Goal: Information Seeking & Learning: Learn about a topic

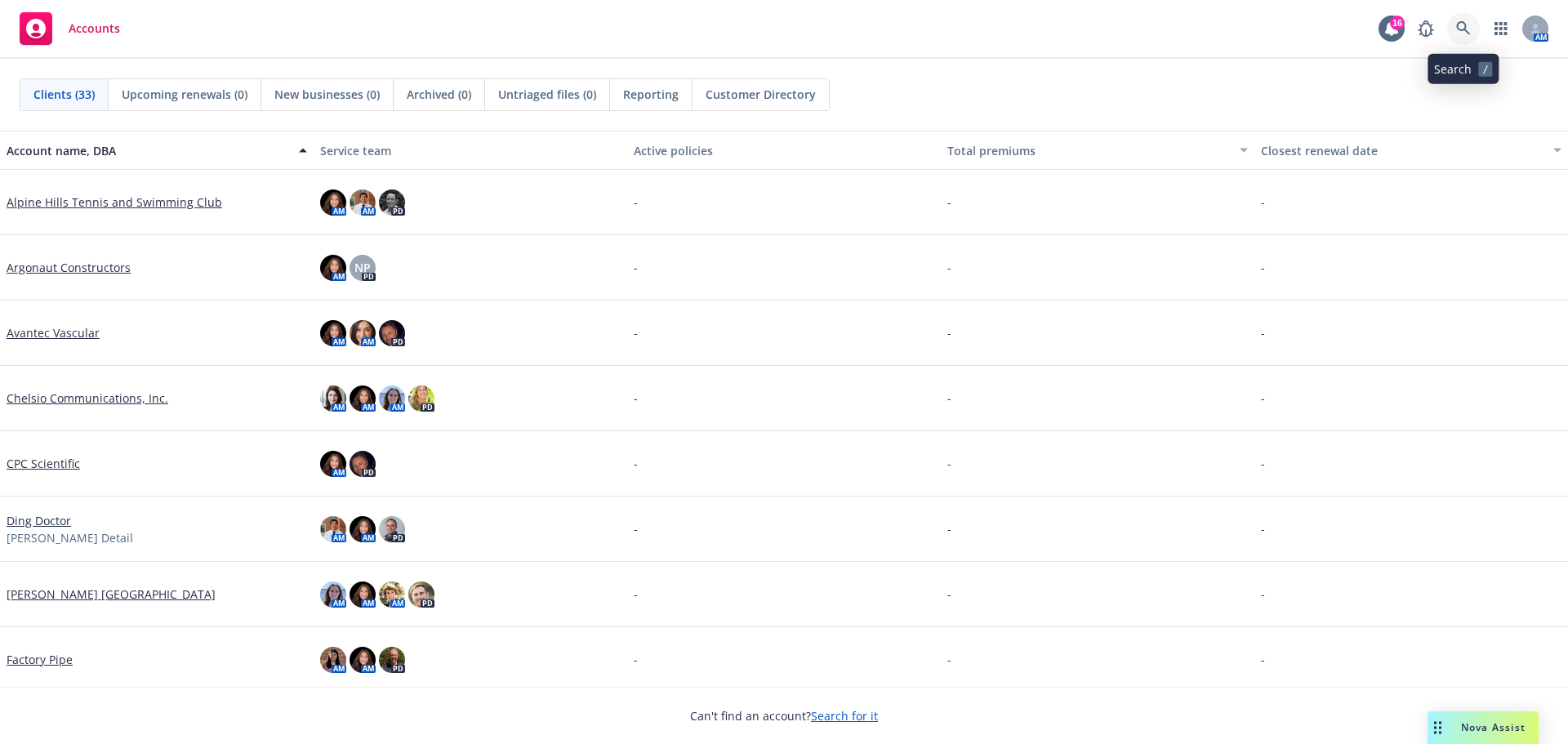
click at [1472, 28] on link at bounding box center [1464, 29] width 32 height 32
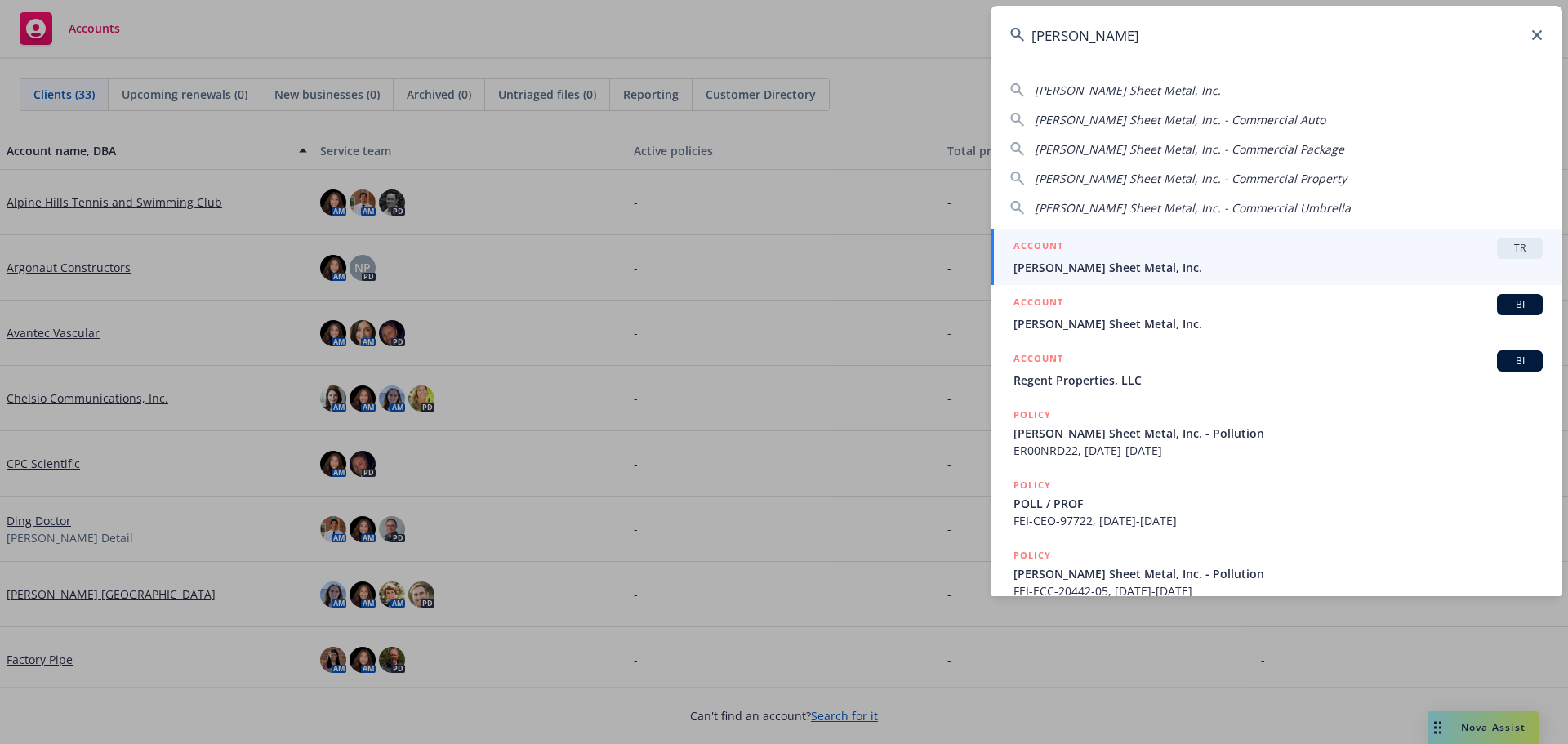
click at [1158, 87] on span "[PERSON_NAME] Sheet Metal, Inc." at bounding box center [1128, 90] width 186 height 15
type input "[PERSON_NAME] Sheet Metal, Inc."
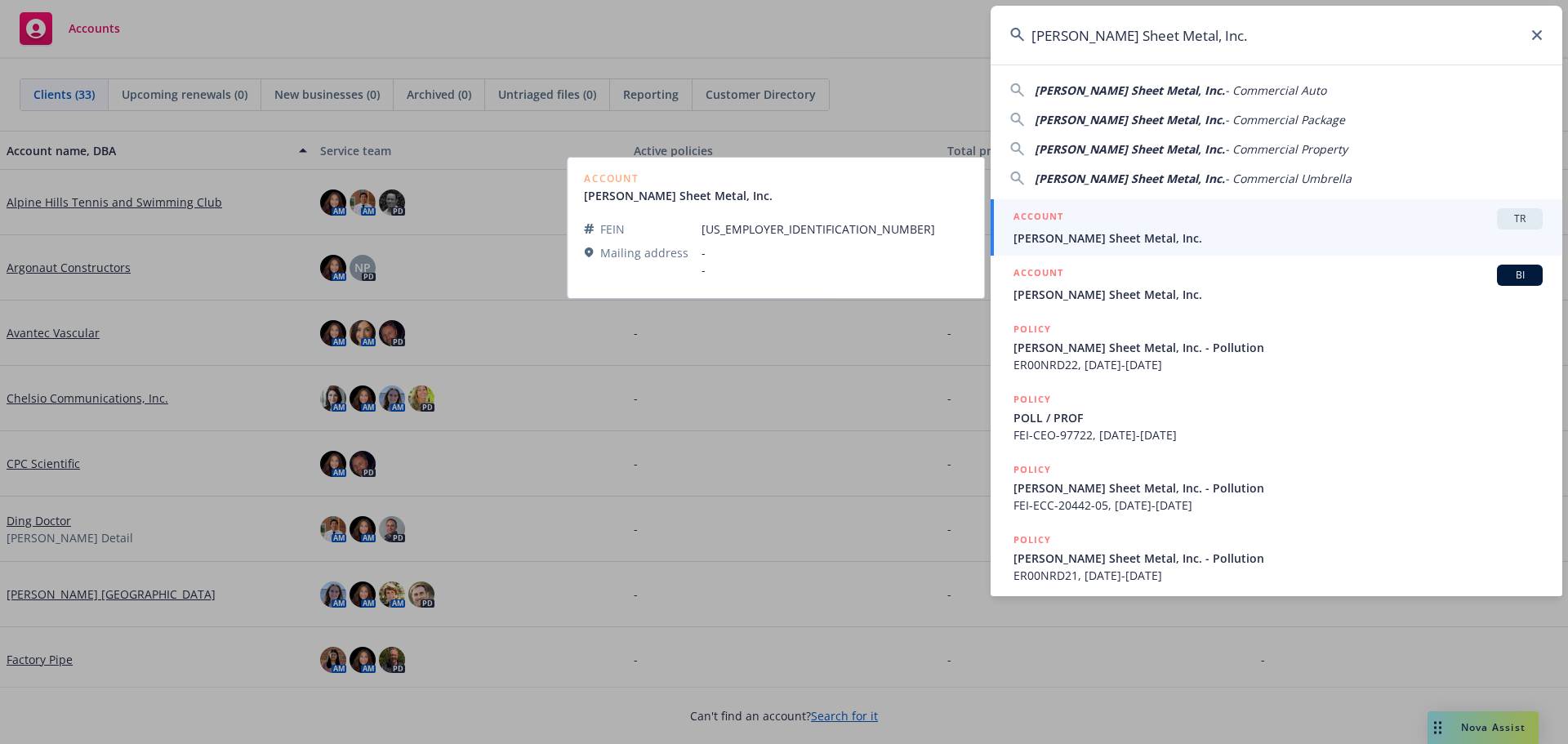
click at [1333, 234] on span "[PERSON_NAME] Sheet Metal, Inc." at bounding box center [1278, 238] width 529 height 17
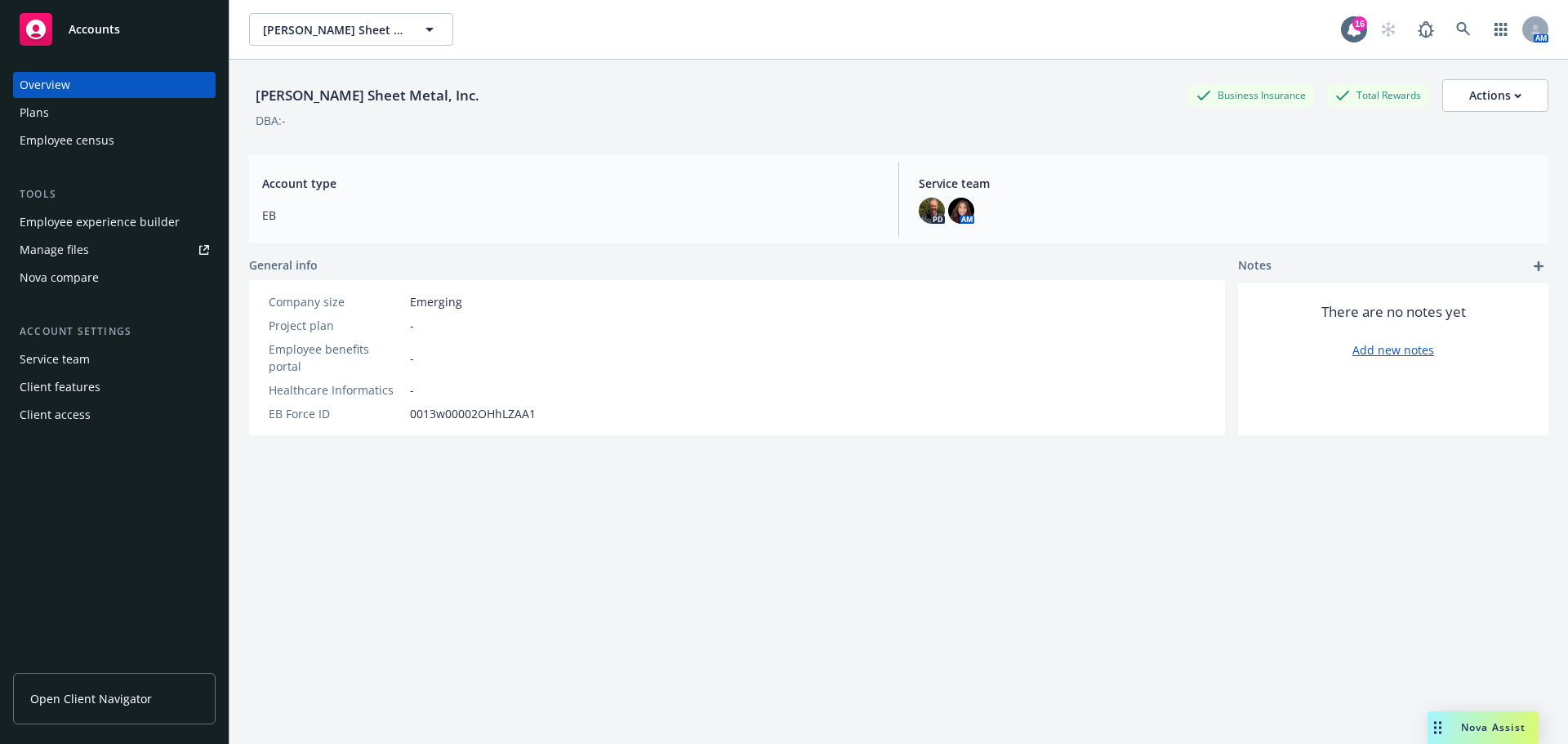
click at [59, 110] on div "Plans" at bounding box center [114, 112] width 190 height 26
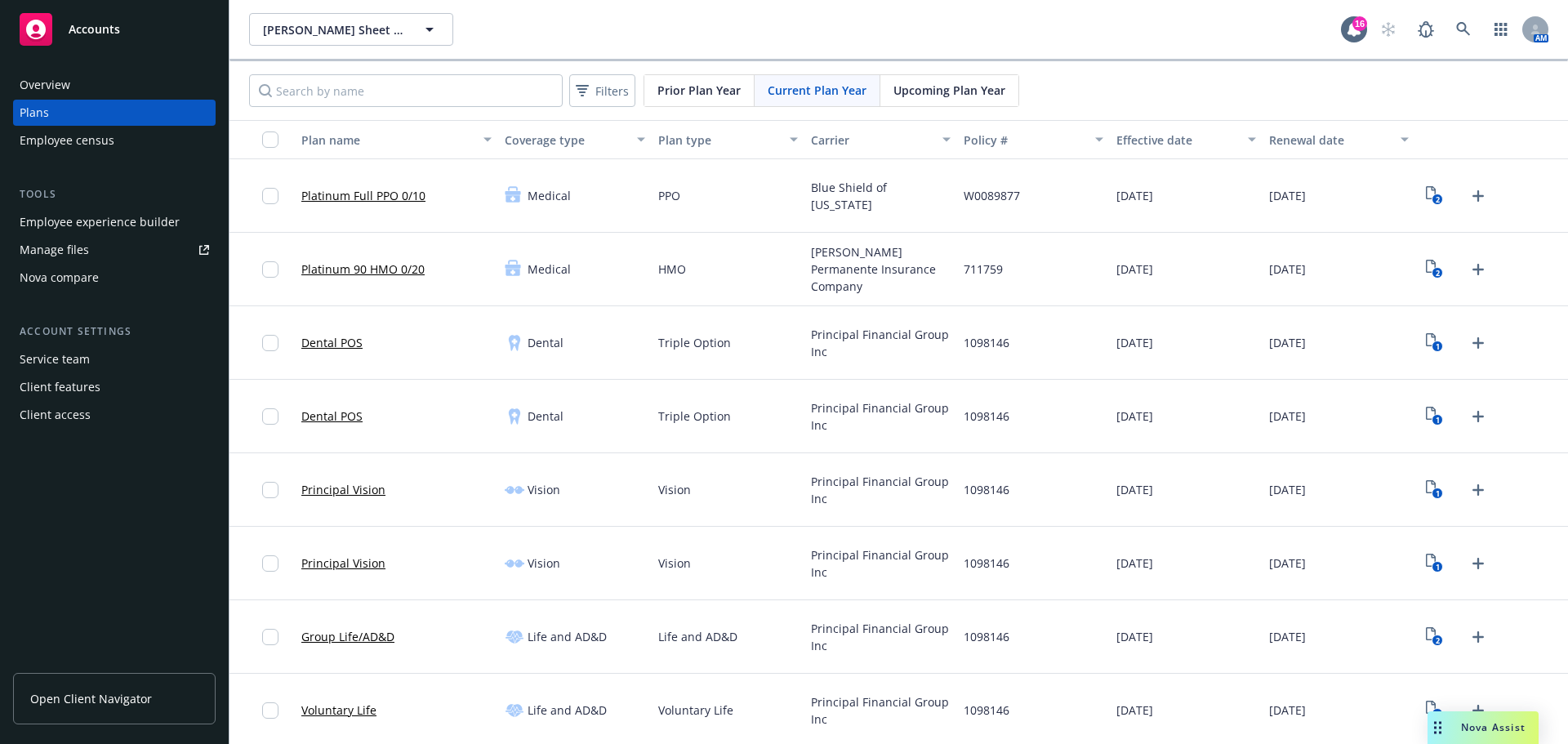
click at [932, 96] on span "Upcoming Plan Year" at bounding box center [950, 90] width 112 height 17
click at [366, 197] on link "Platinum Full PPO 0/10" at bounding box center [364, 195] width 124 height 17
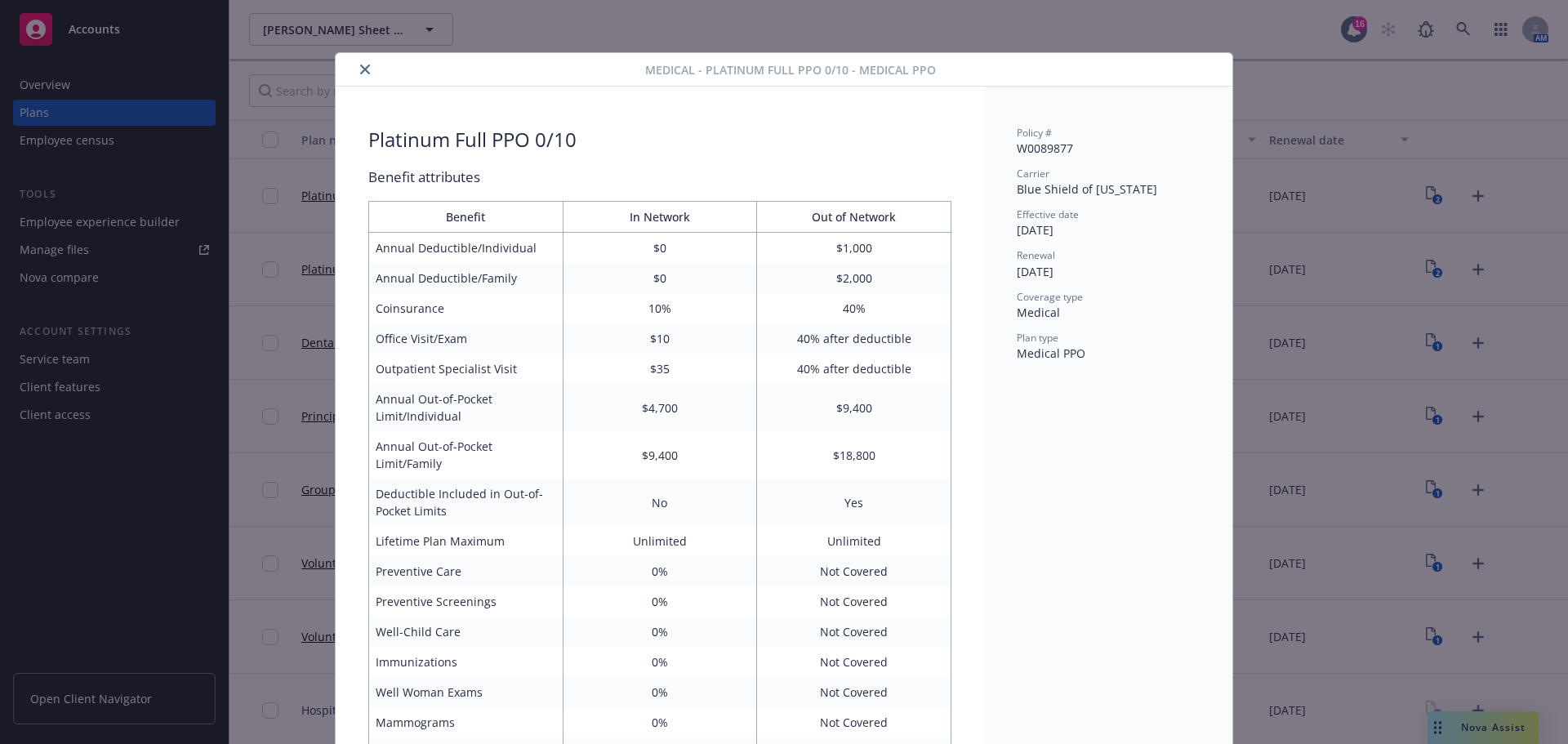
click at [358, 77] on button "close" at bounding box center [365, 69] width 20 height 20
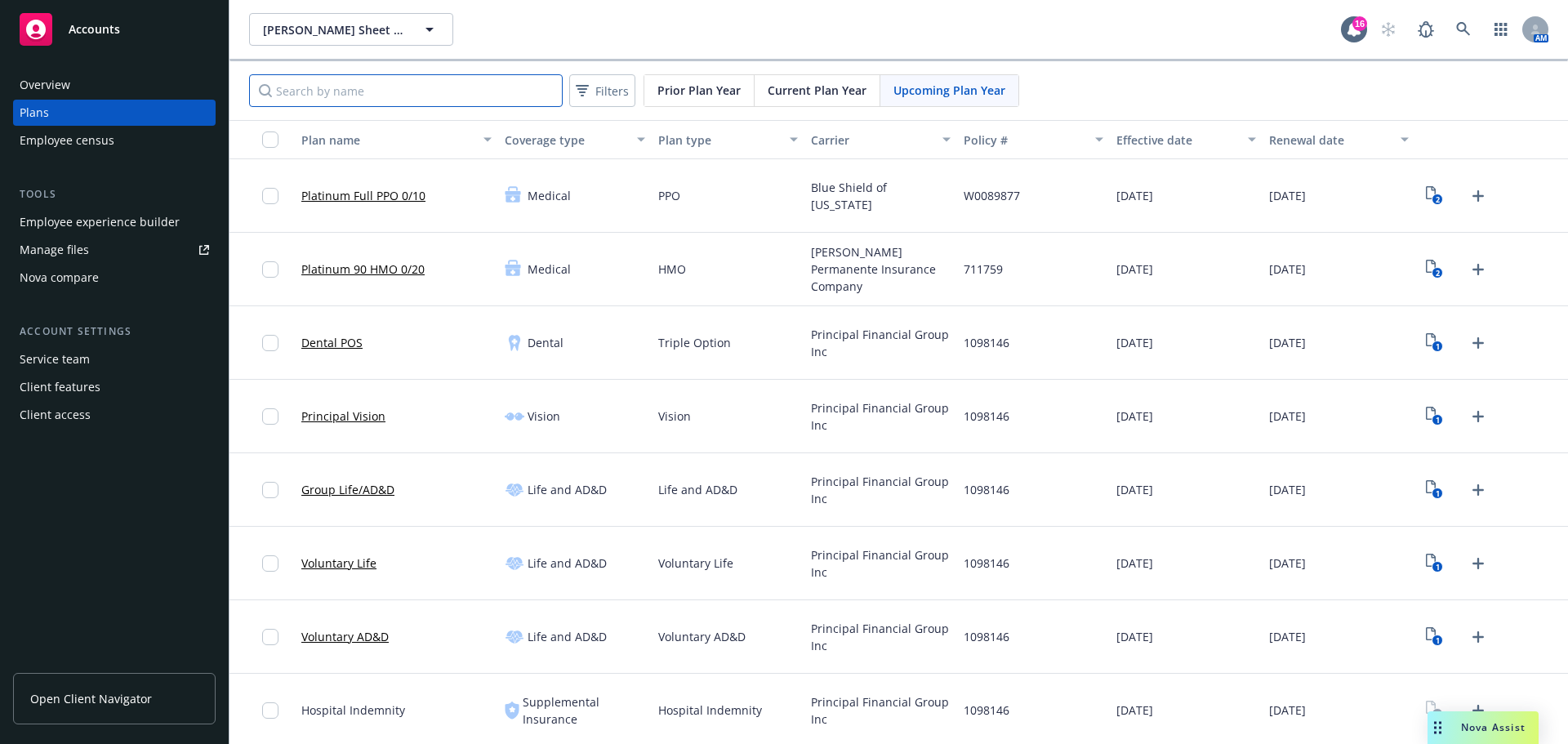
click at [356, 75] on input "Search by name" at bounding box center [406, 91] width 313 height 32
click at [1422, 195] on link "2" at bounding box center [1435, 195] width 26 height 26
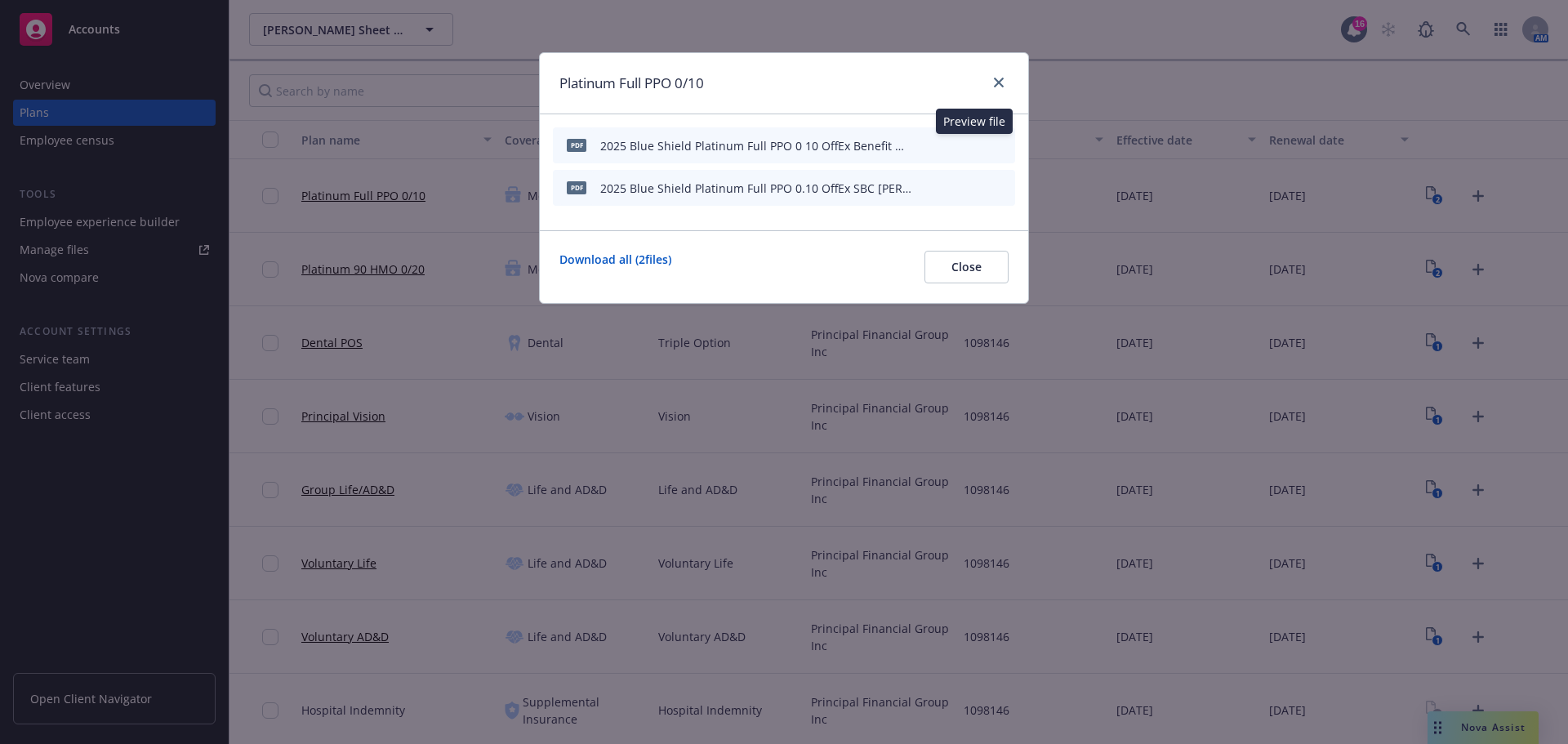
click at [970, 147] on icon "preview file" at bounding box center [974, 144] width 14 height 12
click at [970, 187] on icon "preview file" at bounding box center [974, 186] width 14 height 12
click at [994, 81] on icon "close" at bounding box center [998, 82] width 10 height 10
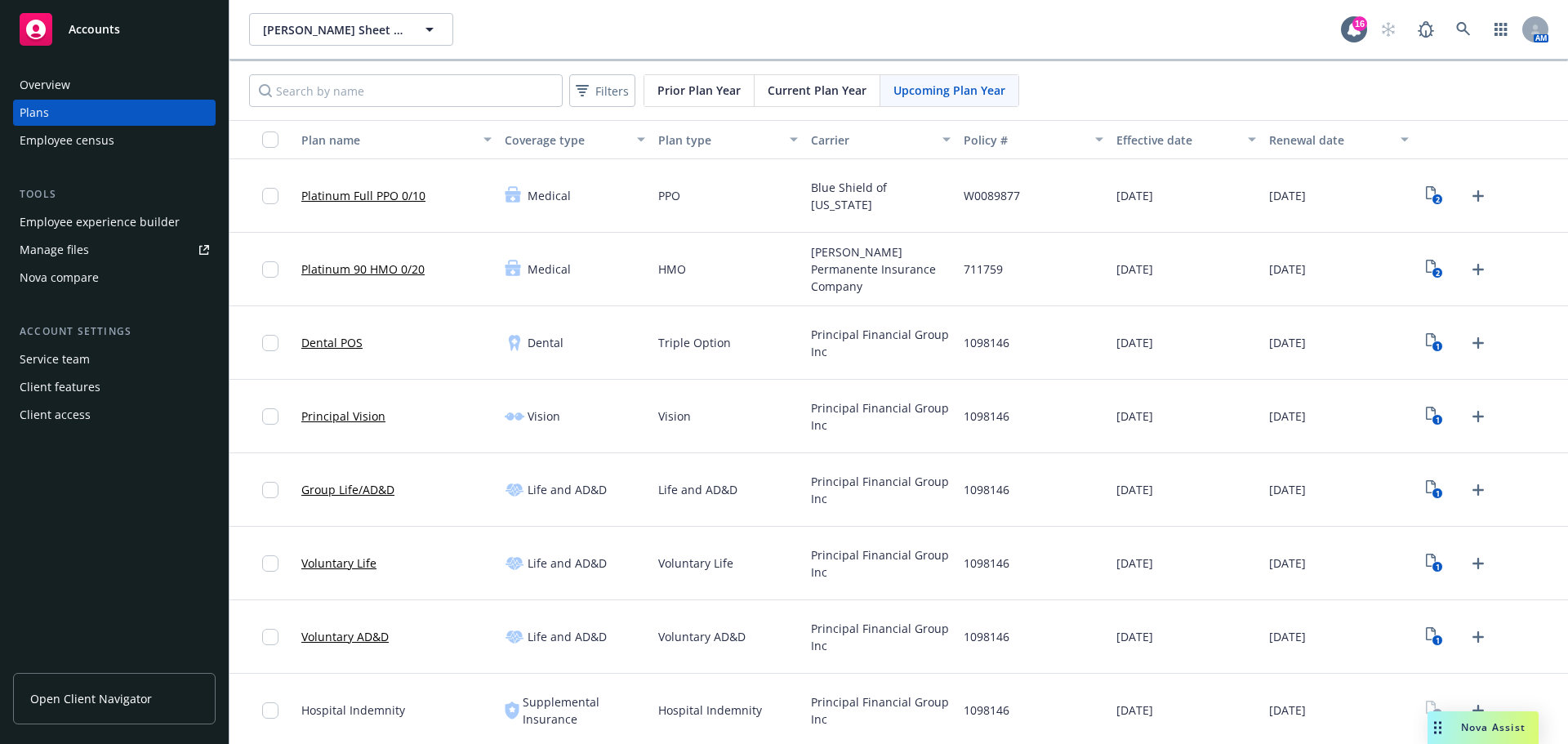
click at [381, 269] on link "Platinum 90 HMO 0/20" at bounding box center [363, 268] width 123 height 17
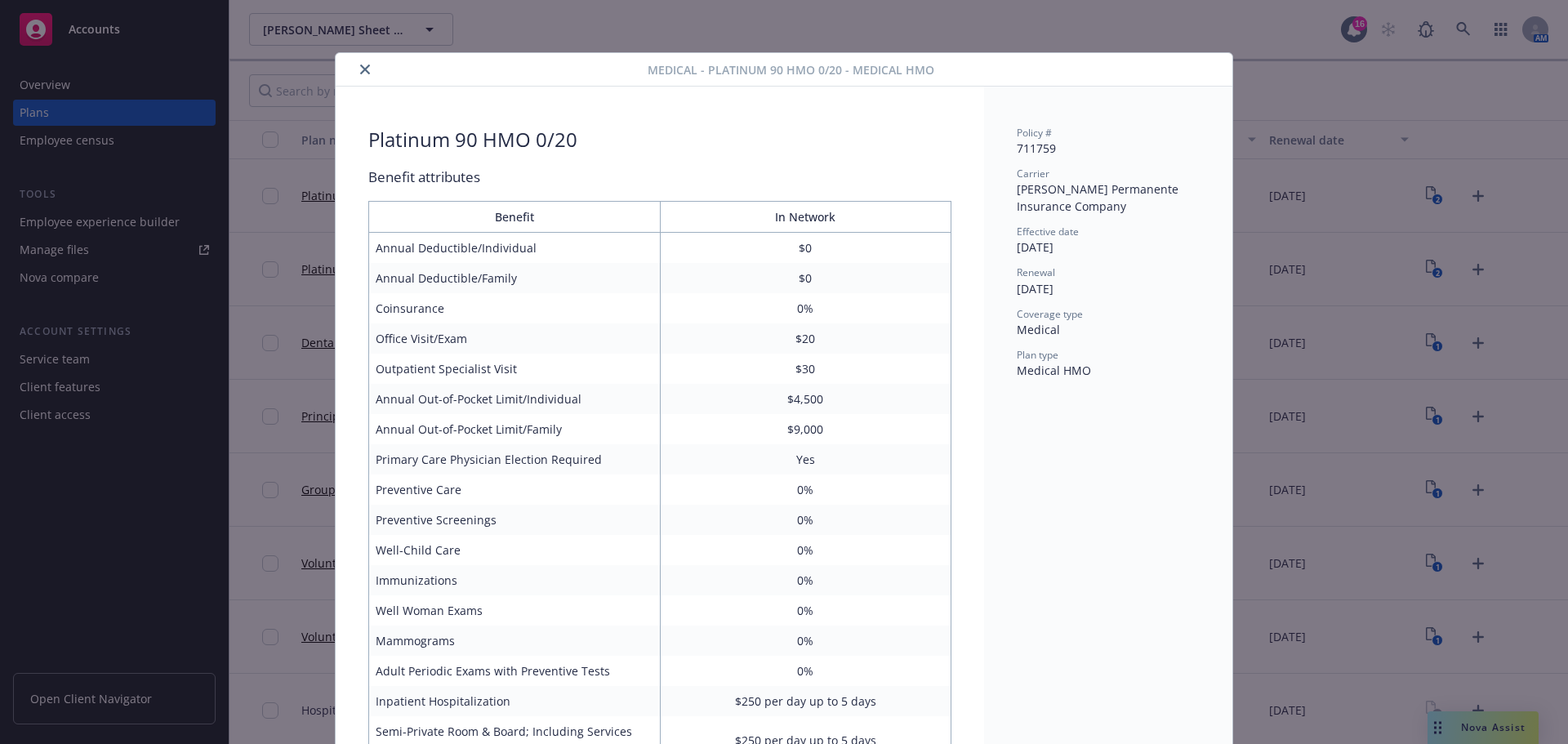
scroll to position [49, 0]
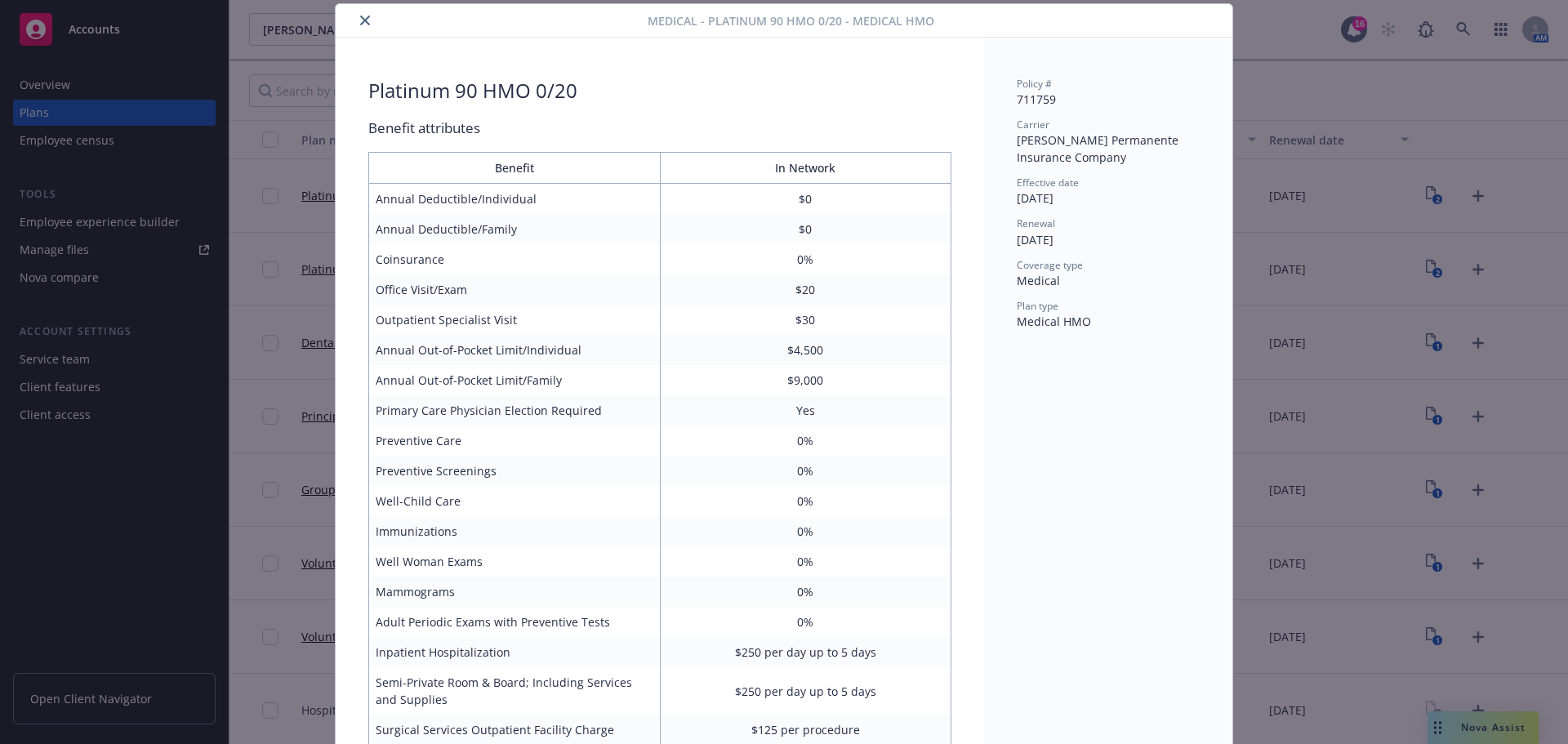
click at [360, 19] on icon "close" at bounding box center [365, 20] width 10 height 10
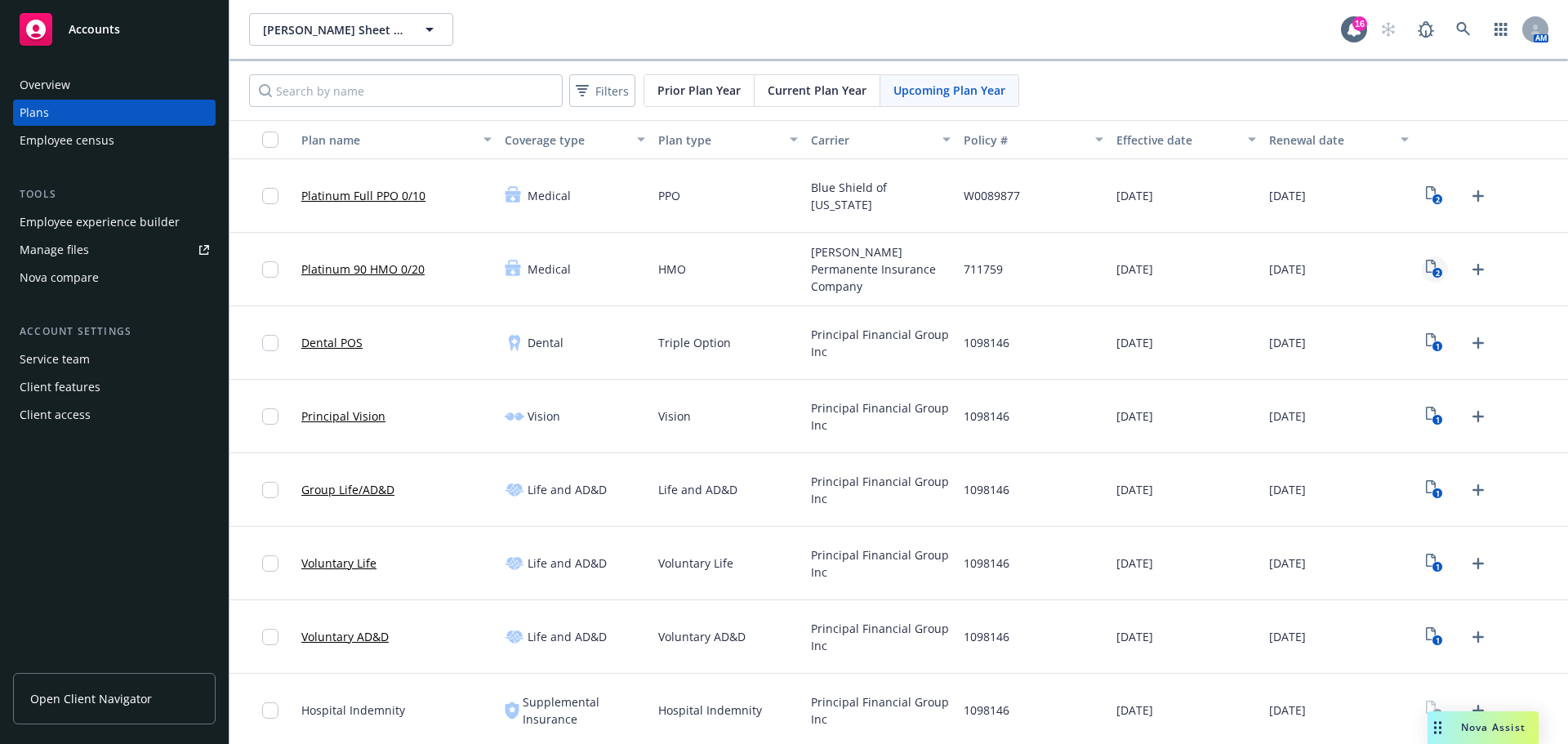
click at [1422, 267] on link "2" at bounding box center [1435, 269] width 26 height 26
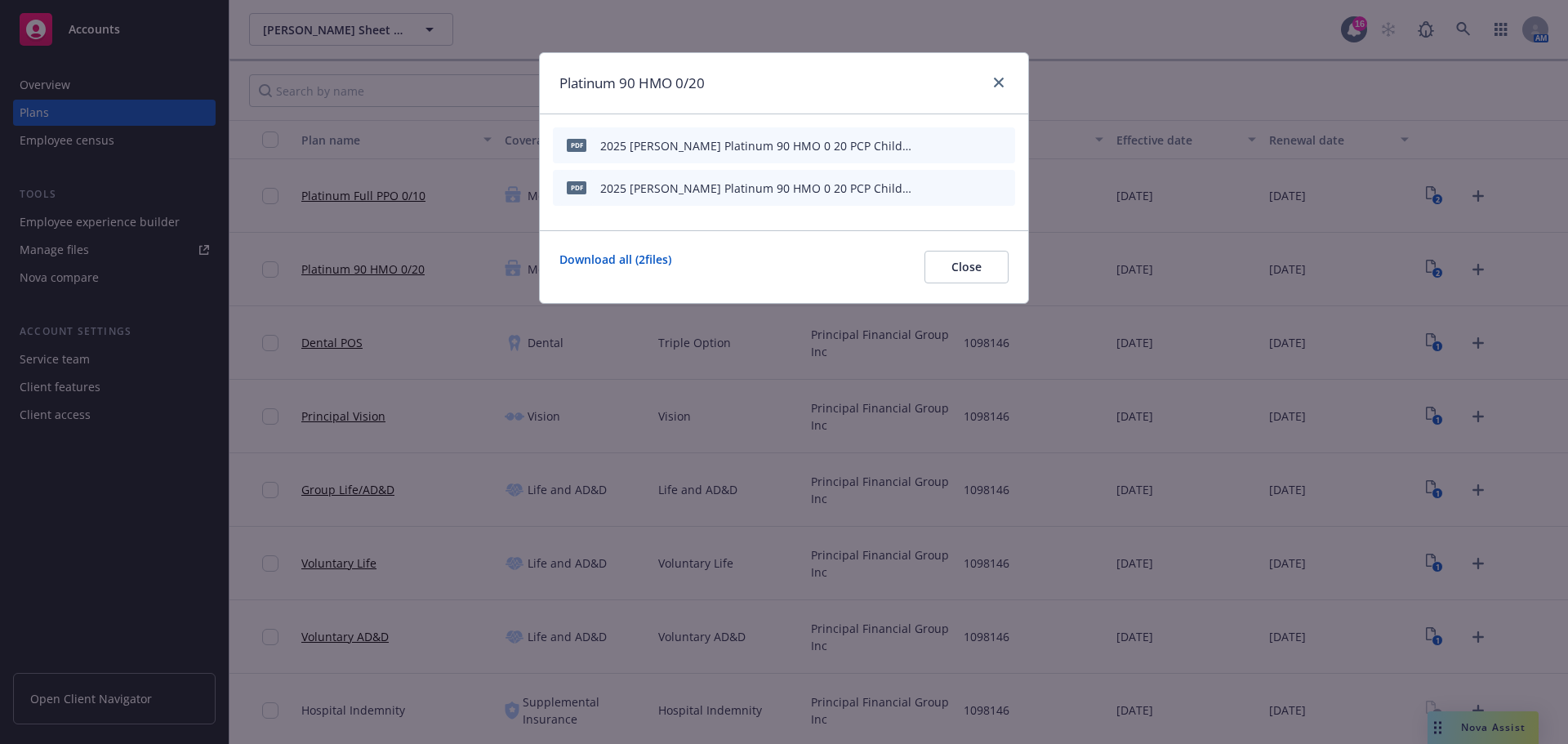
click at [967, 141] on div at bounding box center [964, 145] width 90 height 17
click at [971, 141] on icon "preview file" at bounding box center [974, 144] width 14 height 12
click at [974, 192] on icon "preview file" at bounding box center [974, 186] width 14 height 12
click at [1001, 80] on icon "close" at bounding box center [998, 82] width 10 height 10
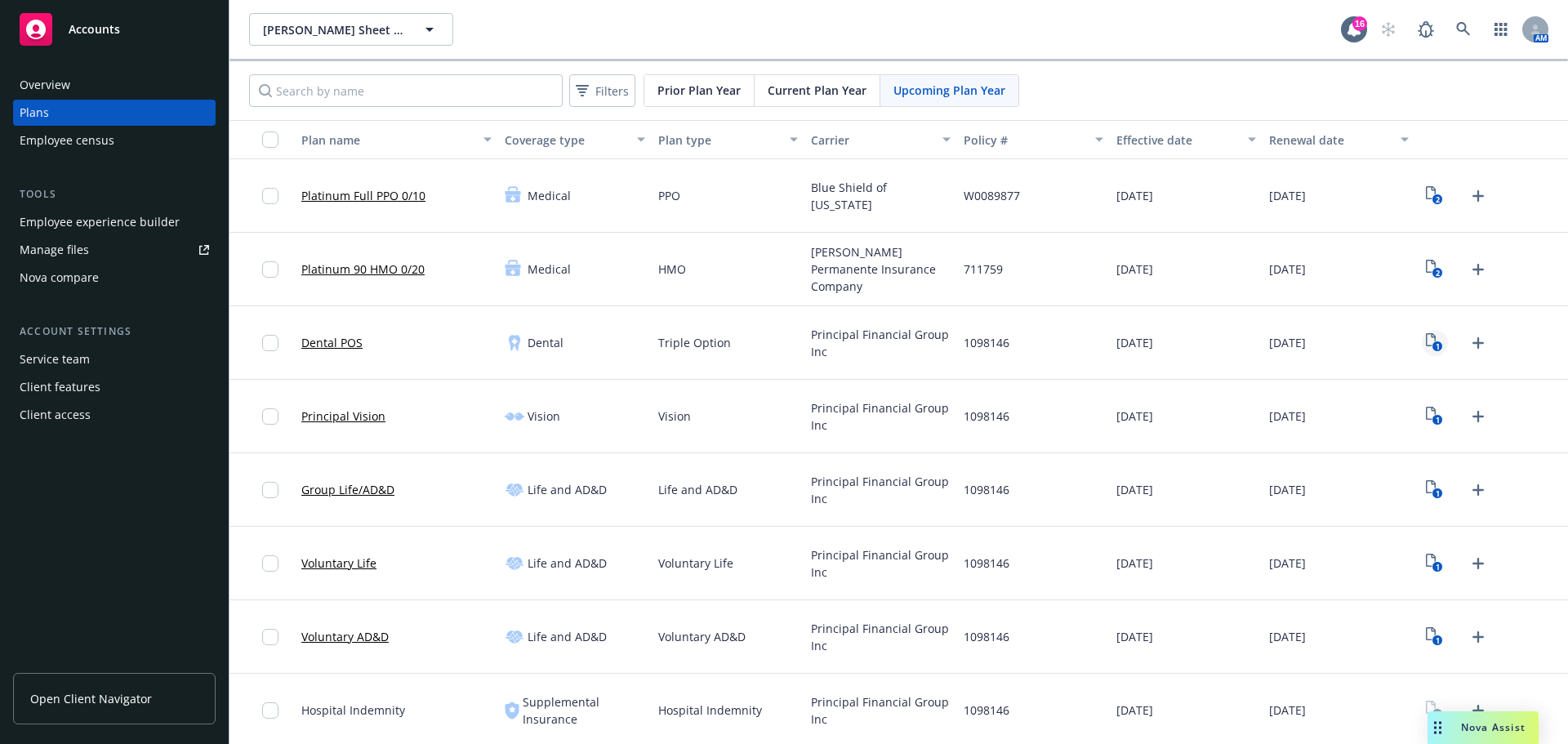
click at [1436, 350] on text "1" at bounding box center [1437, 346] width 5 height 11
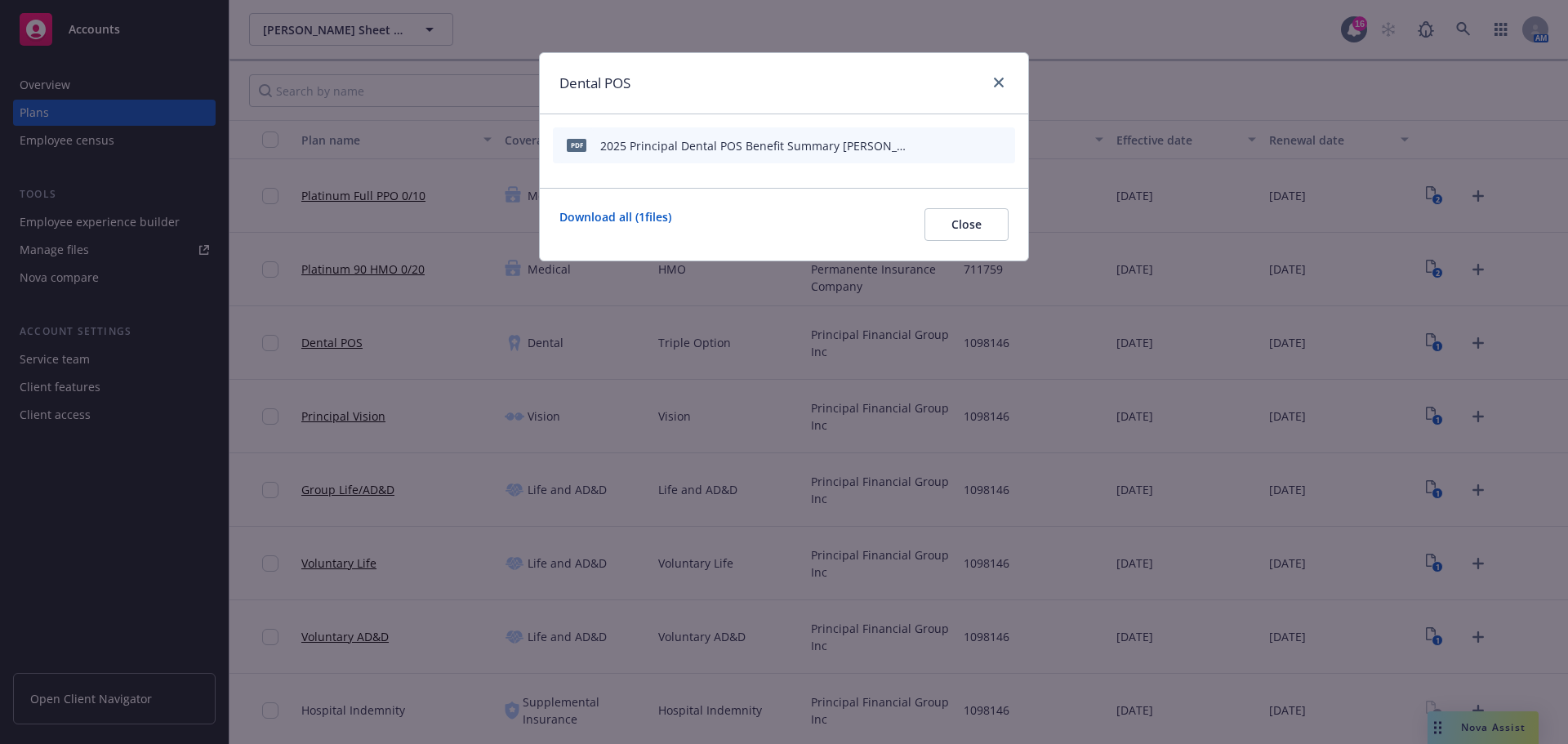
click at [975, 148] on icon "preview file" at bounding box center [974, 144] width 14 height 12
click at [1003, 81] on icon "close" at bounding box center [998, 82] width 10 height 10
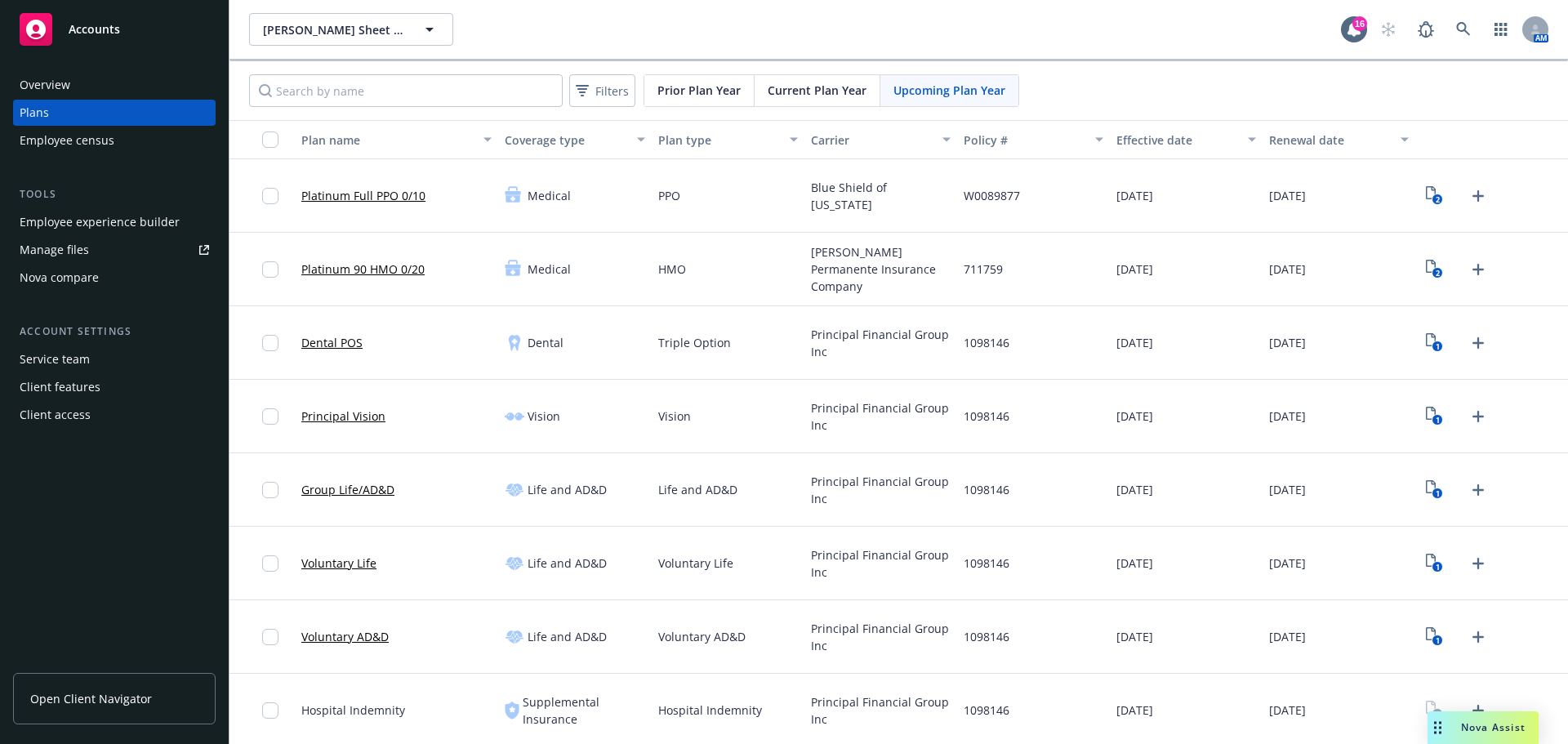
click at [367, 421] on link "Principal Vision" at bounding box center [343, 416] width 84 height 17
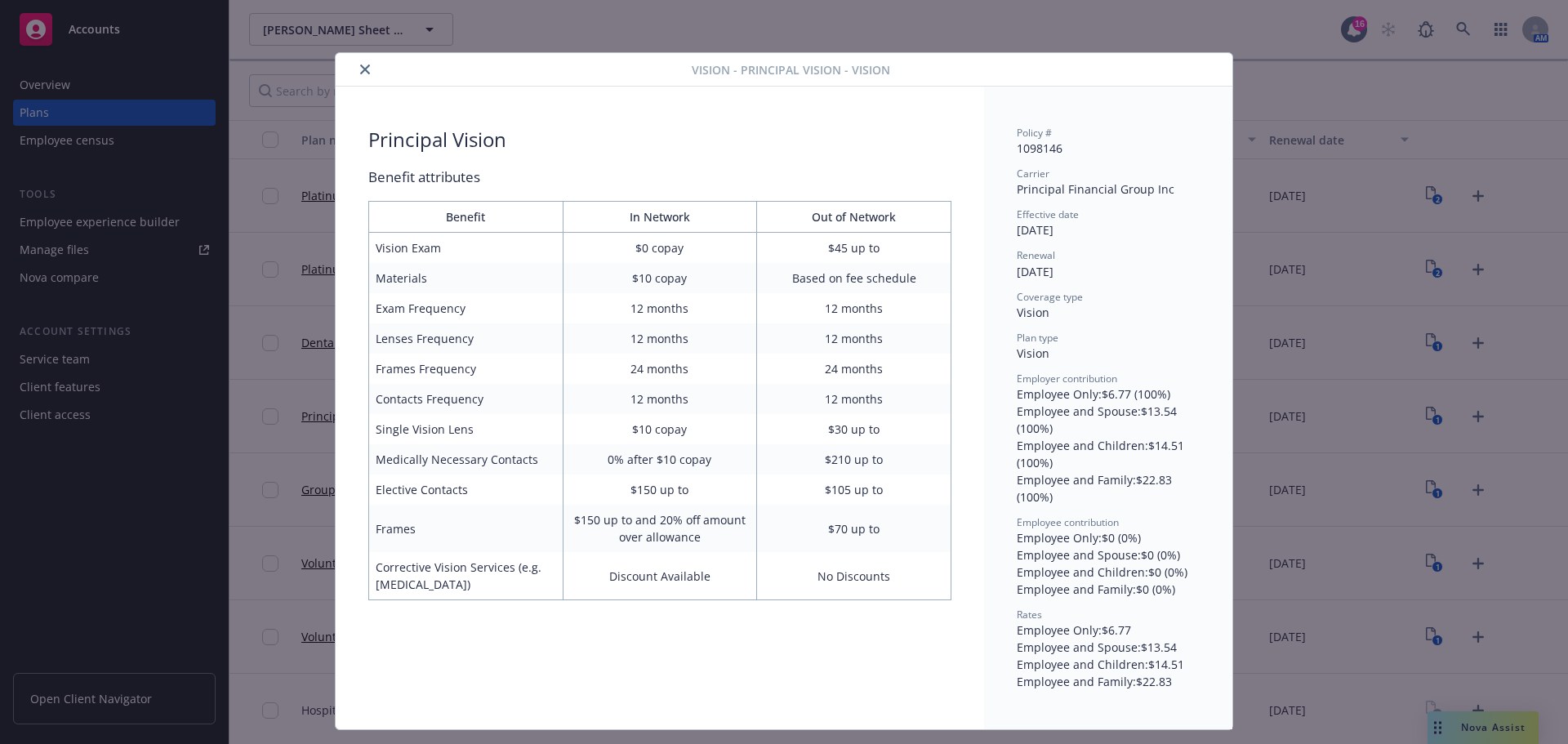
click at [356, 75] on button "close" at bounding box center [365, 69] width 20 height 20
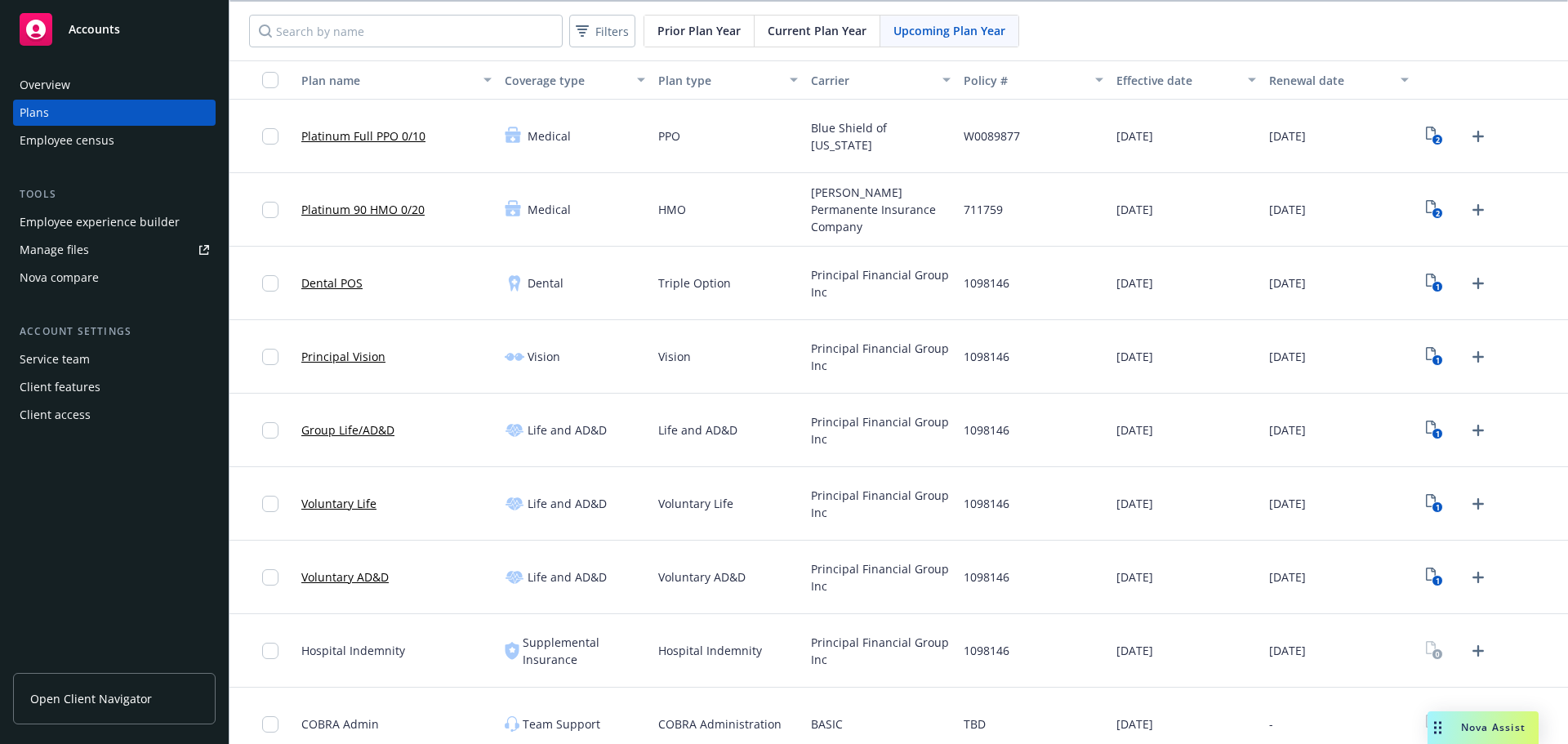
scroll to position [76, 0]
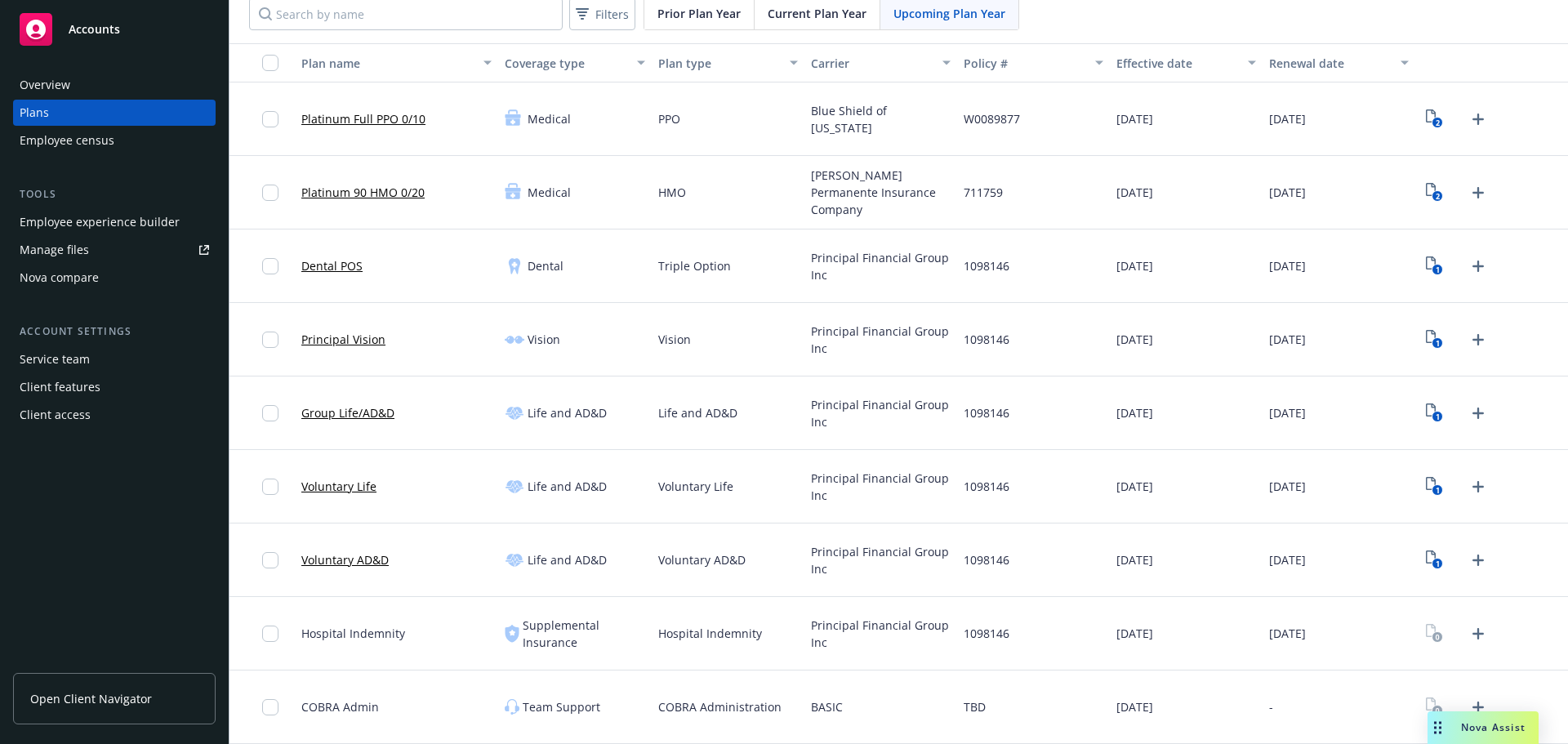
click at [331, 268] on link "Dental POS" at bounding box center [332, 265] width 61 height 17
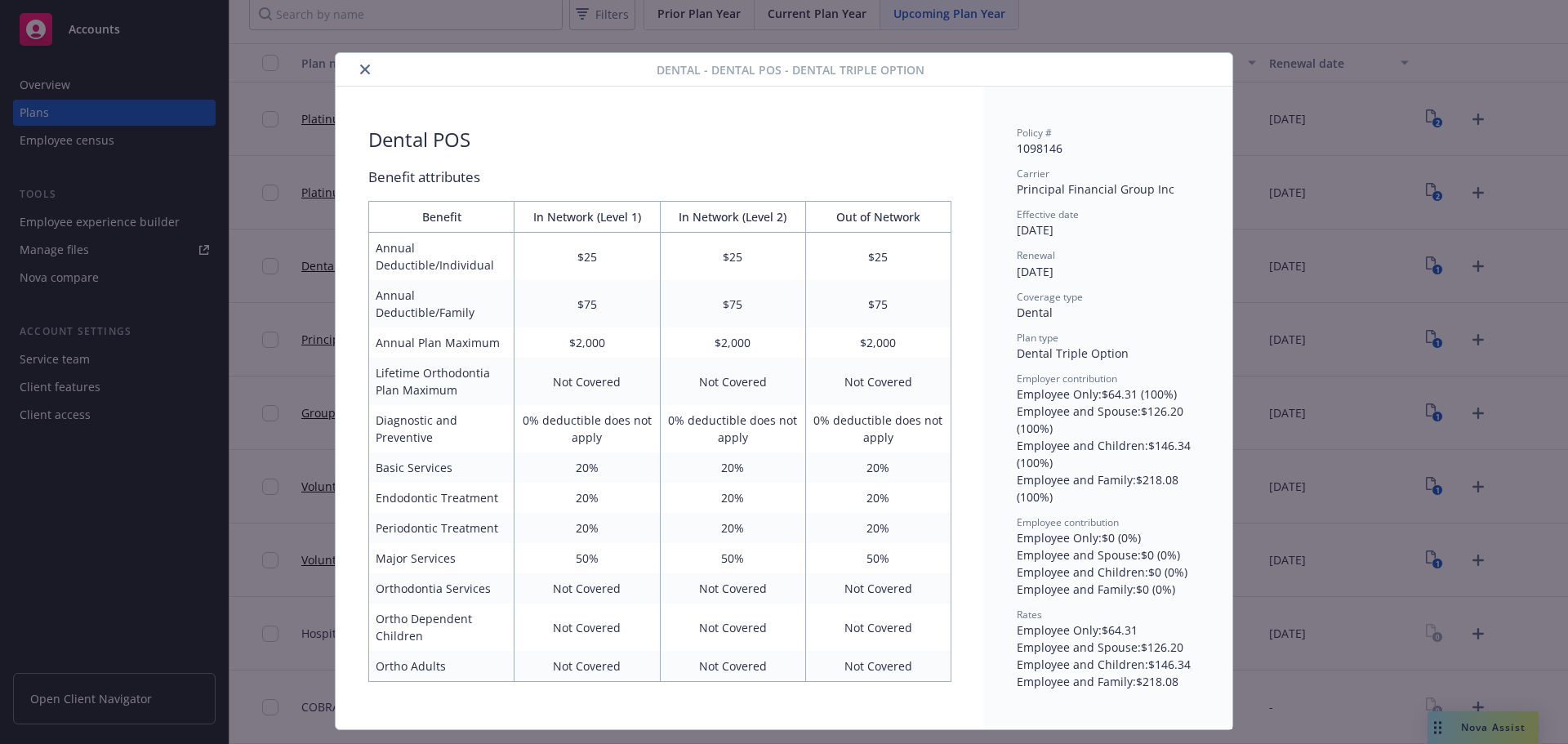
click at [356, 73] on button "close" at bounding box center [365, 69] width 20 height 20
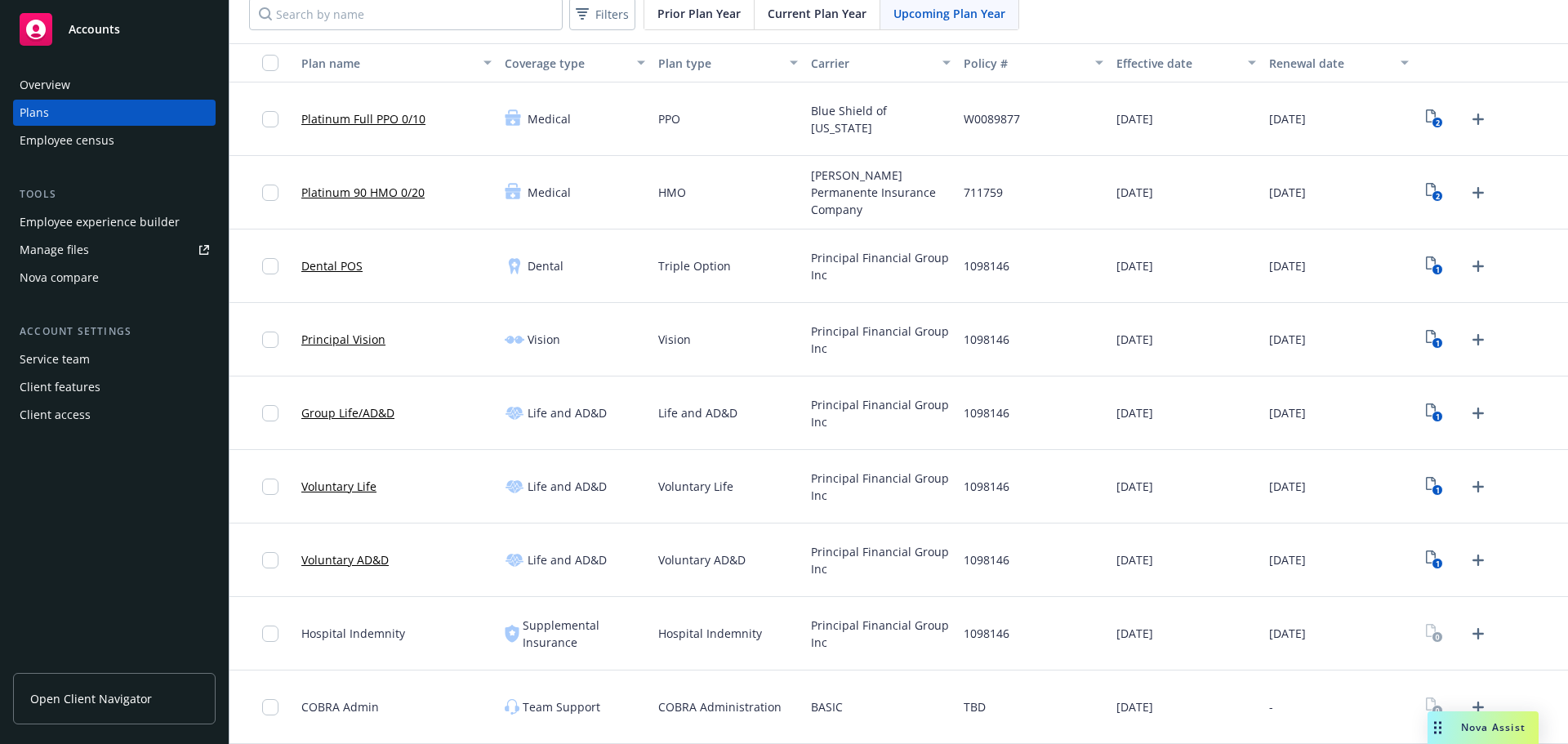
click at [364, 411] on link "Group Life/AD&D" at bounding box center [347, 412] width 93 height 17
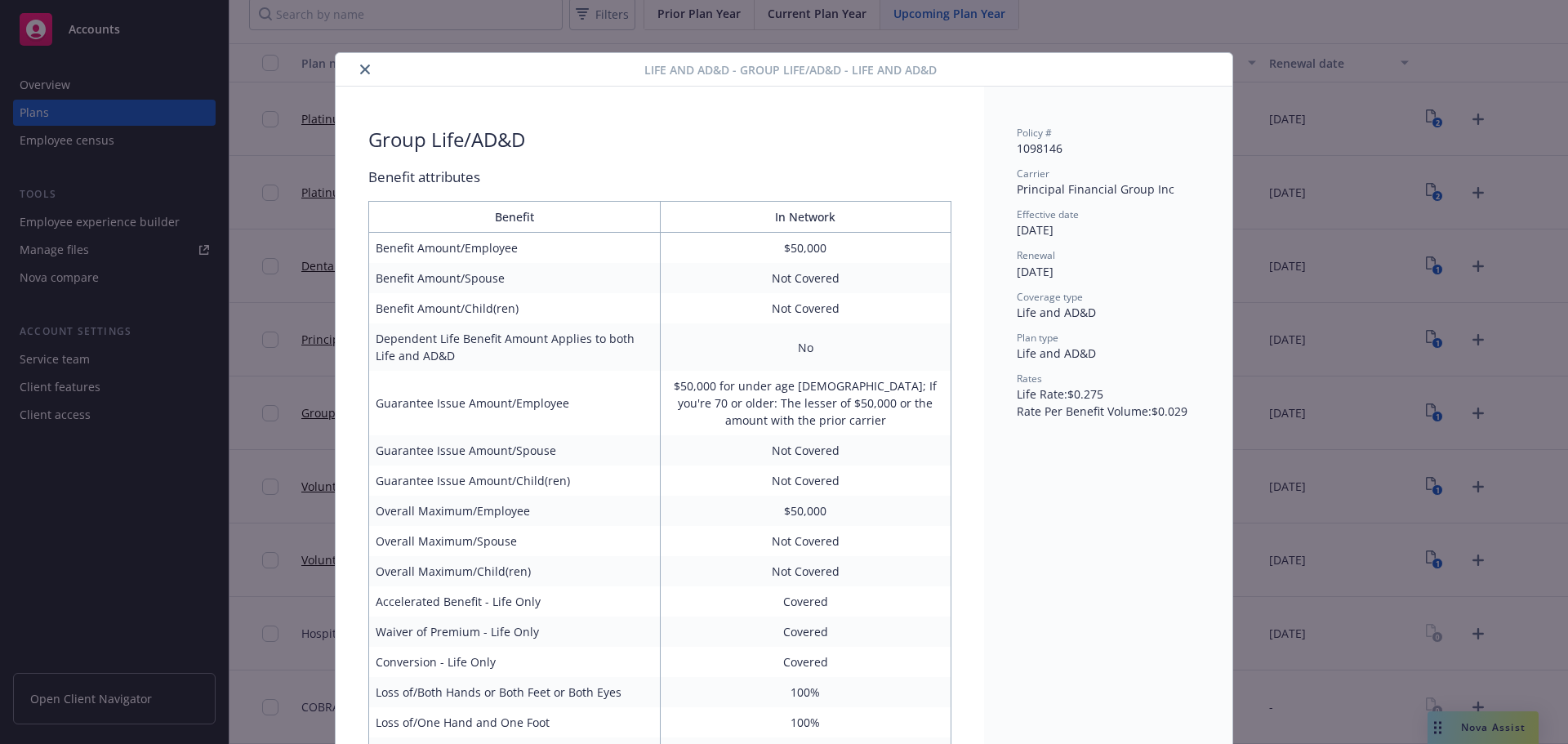
click at [366, 68] on button "close" at bounding box center [365, 69] width 20 height 20
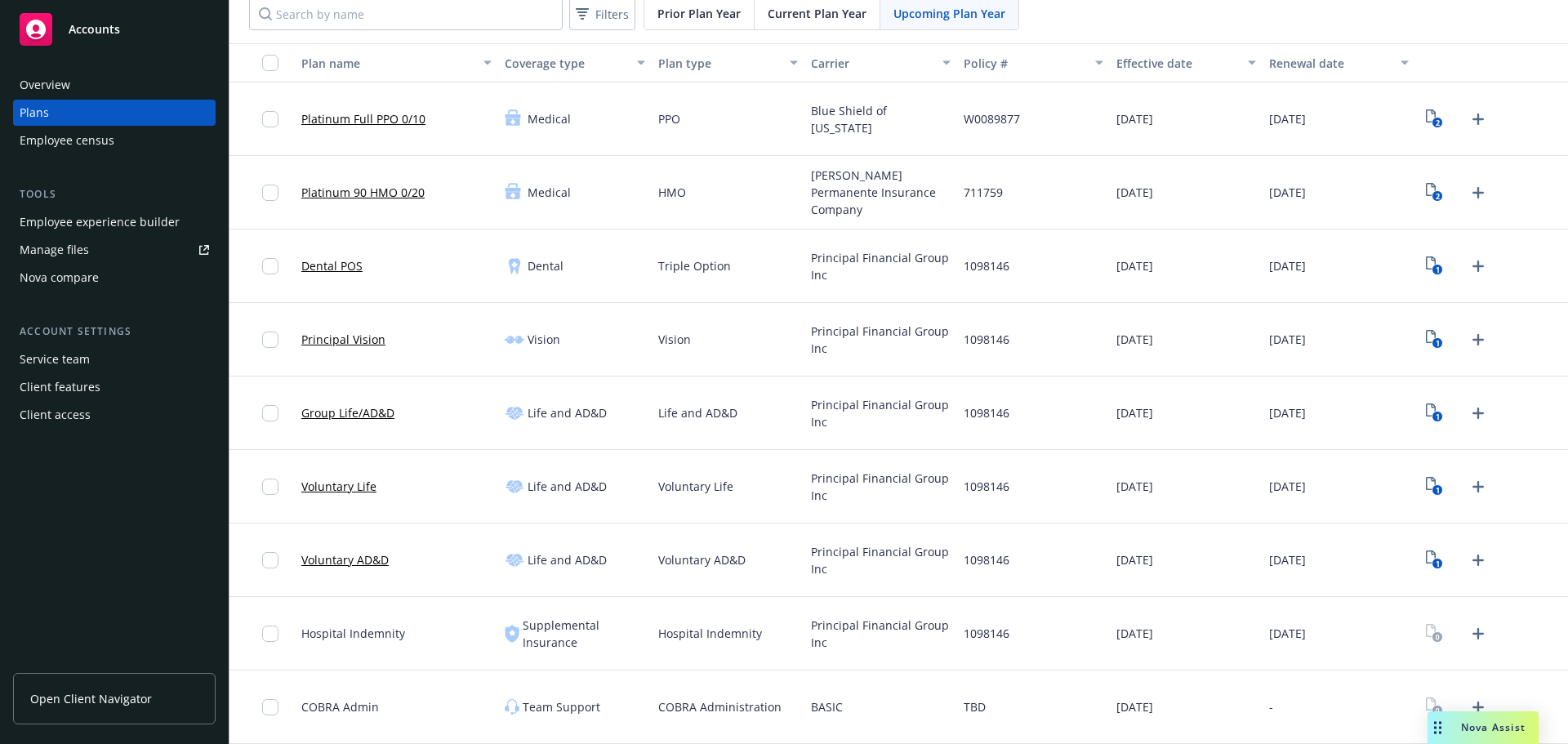
click at [366, 489] on link "Voluntary Life" at bounding box center [338, 486] width 75 height 17
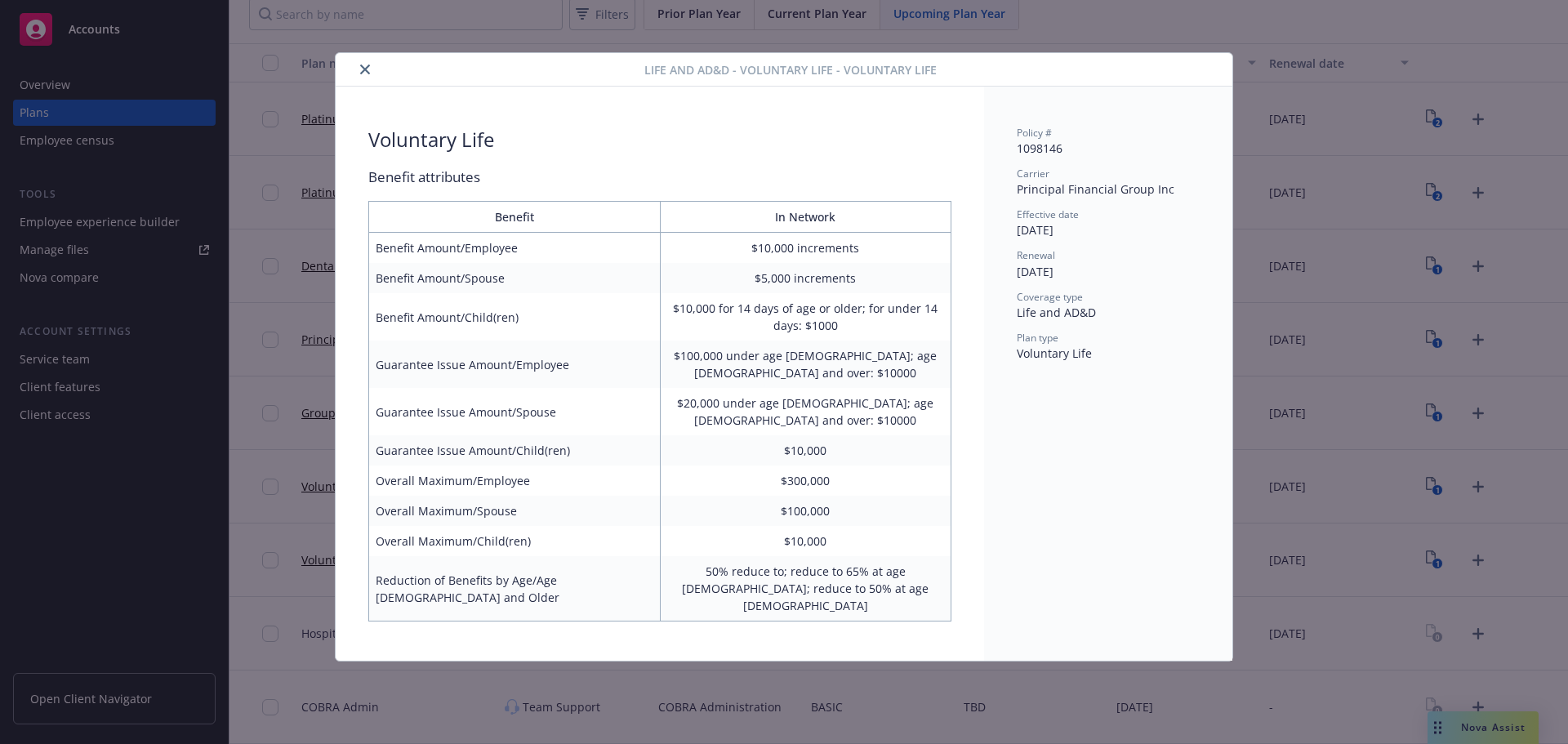
click at [360, 67] on icon "close" at bounding box center [365, 69] width 10 height 10
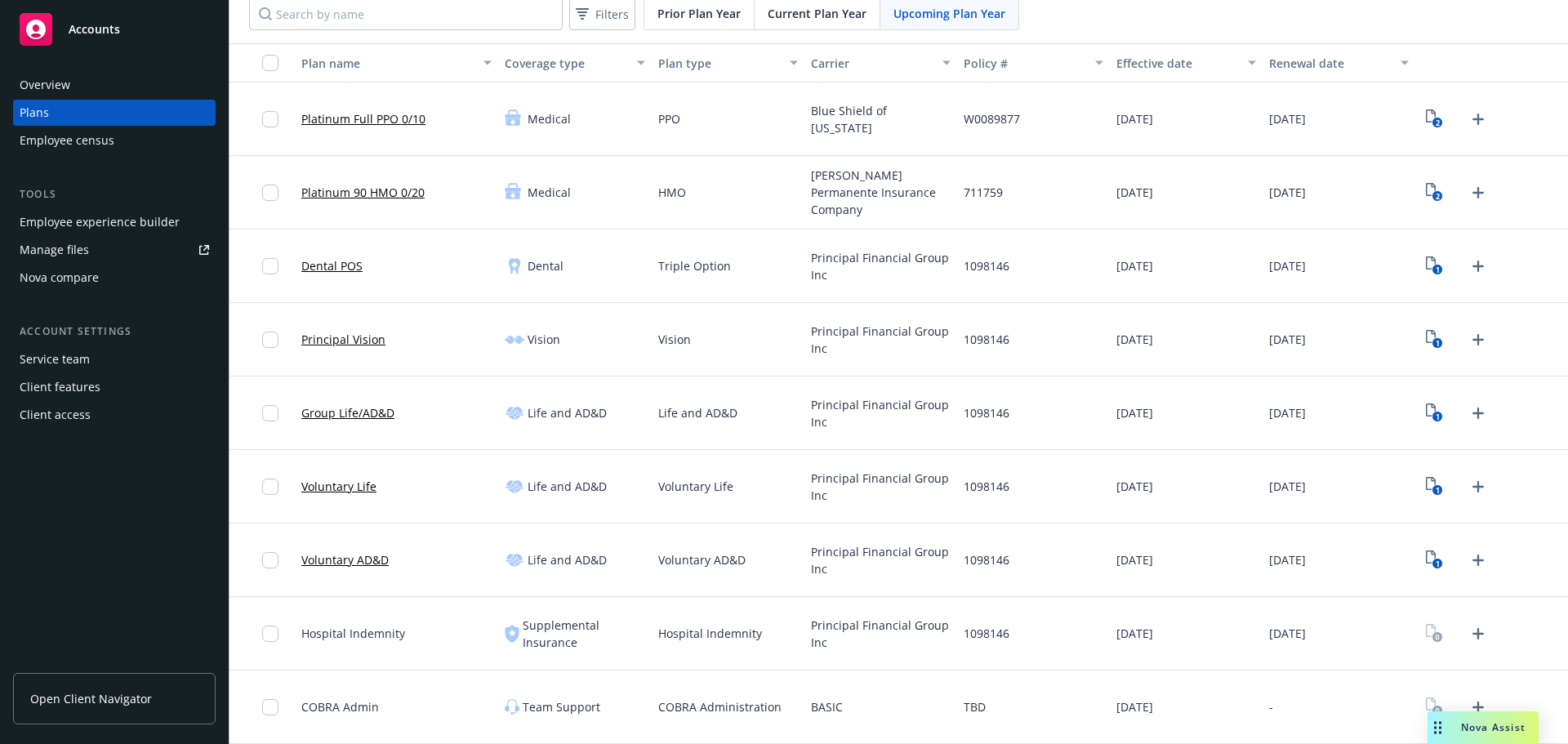
click at [356, 566] on link "Voluntary AD&D" at bounding box center [345, 560] width 87 height 17
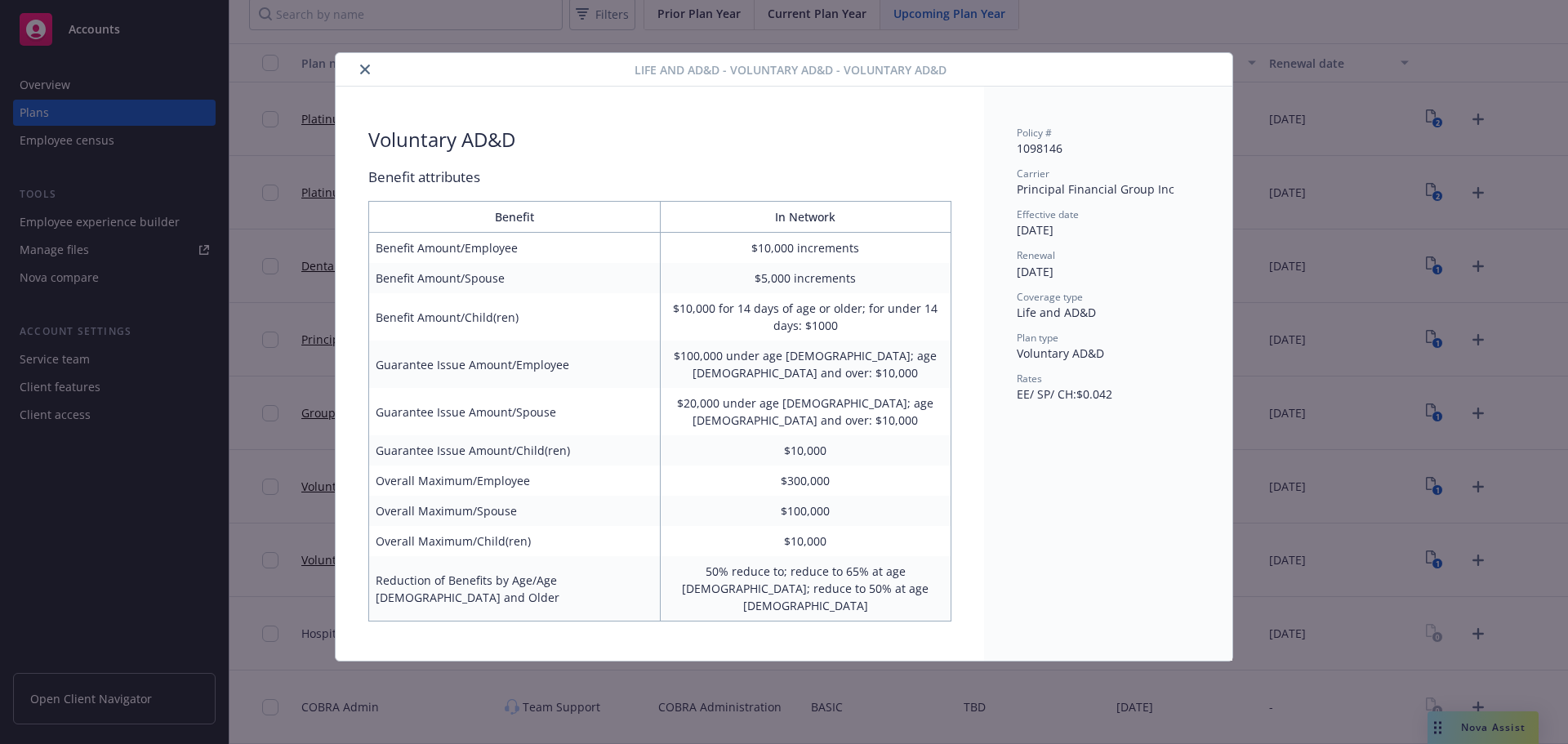
scroll to position [76, 0]
click at [361, 62] on button "close" at bounding box center [365, 69] width 20 height 20
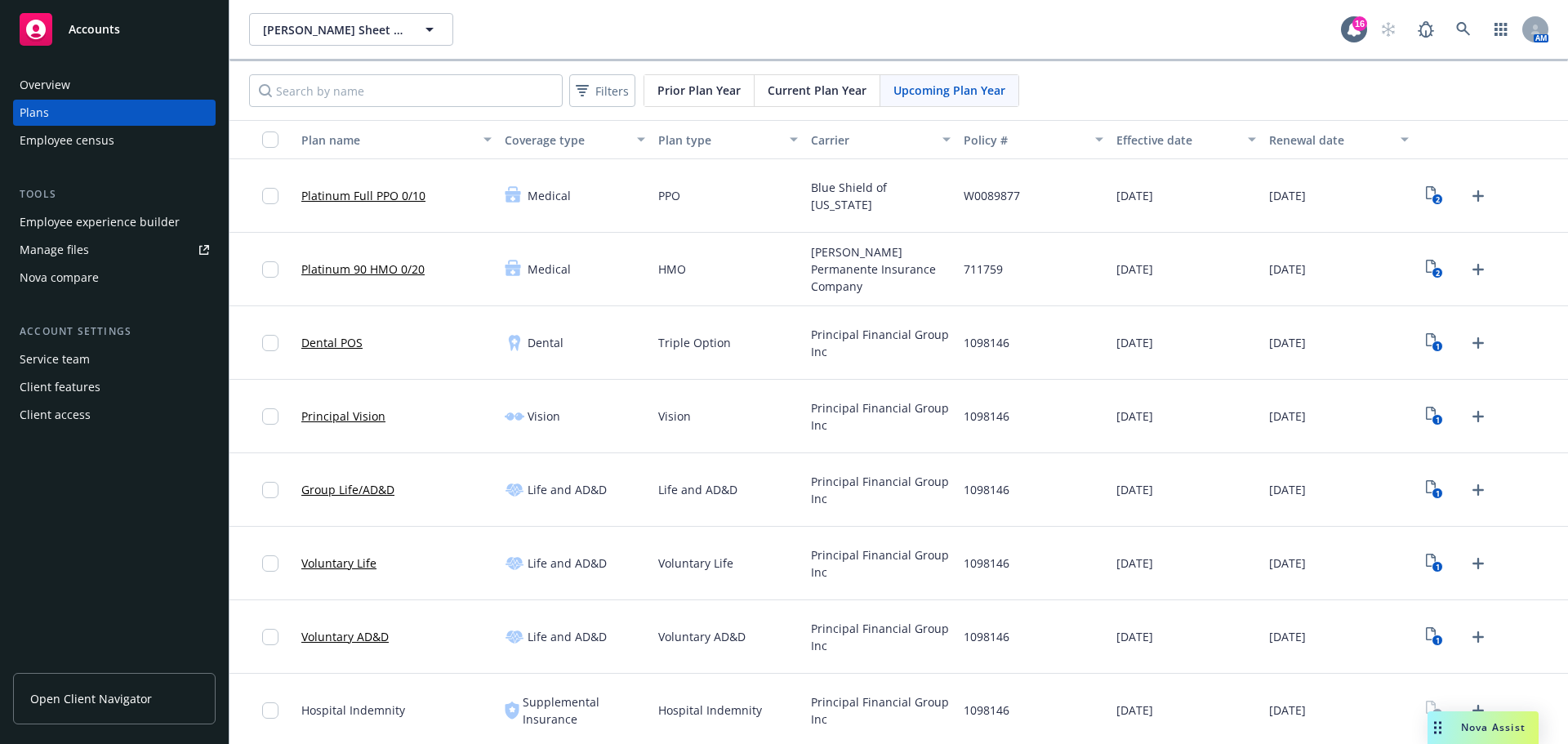
click at [60, 143] on div "Employee census" at bounding box center [67, 140] width 95 height 26
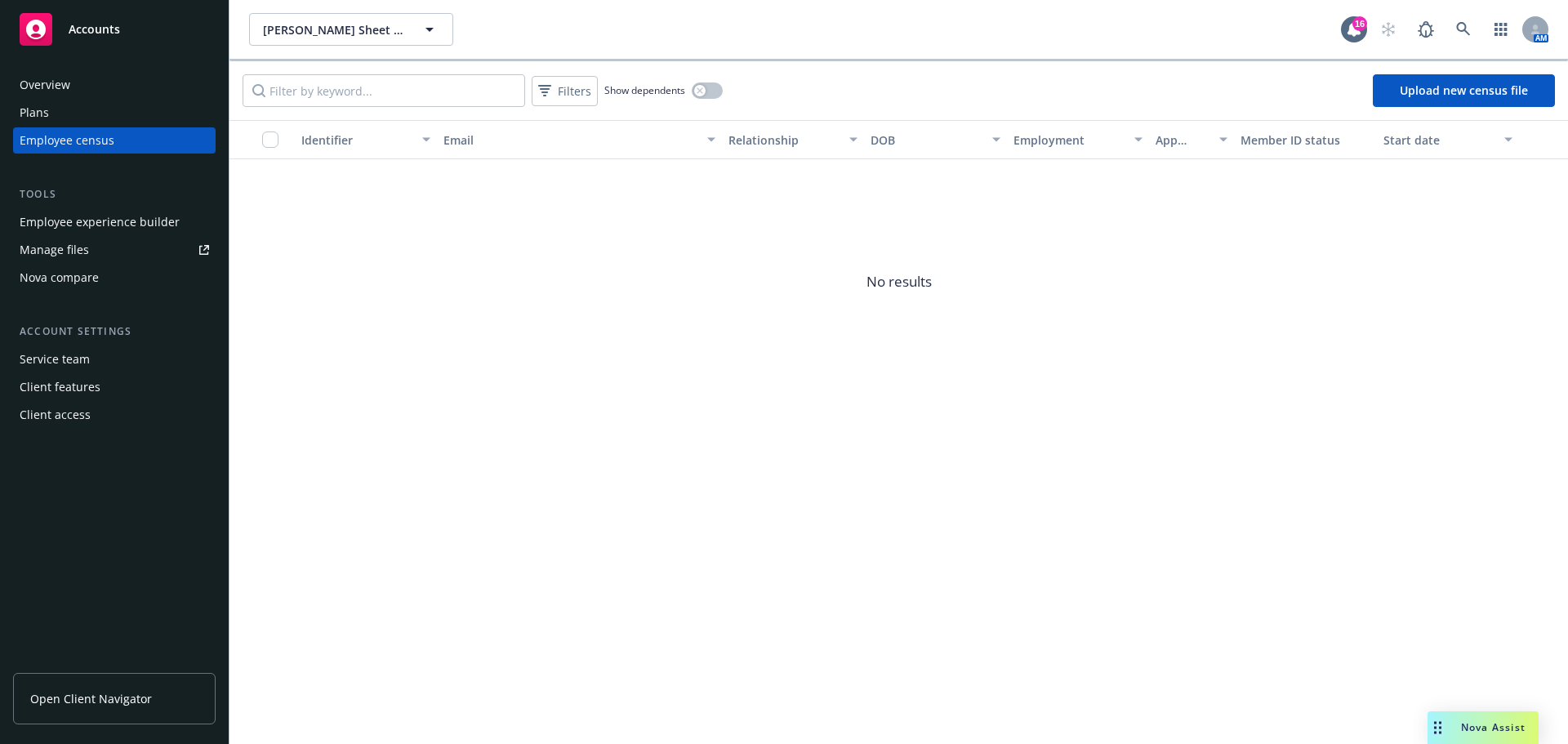
click at [101, 249] on link "Manage files" at bounding box center [114, 249] width 203 height 26
click at [108, 112] on div "Plans" at bounding box center [114, 112] width 190 height 26
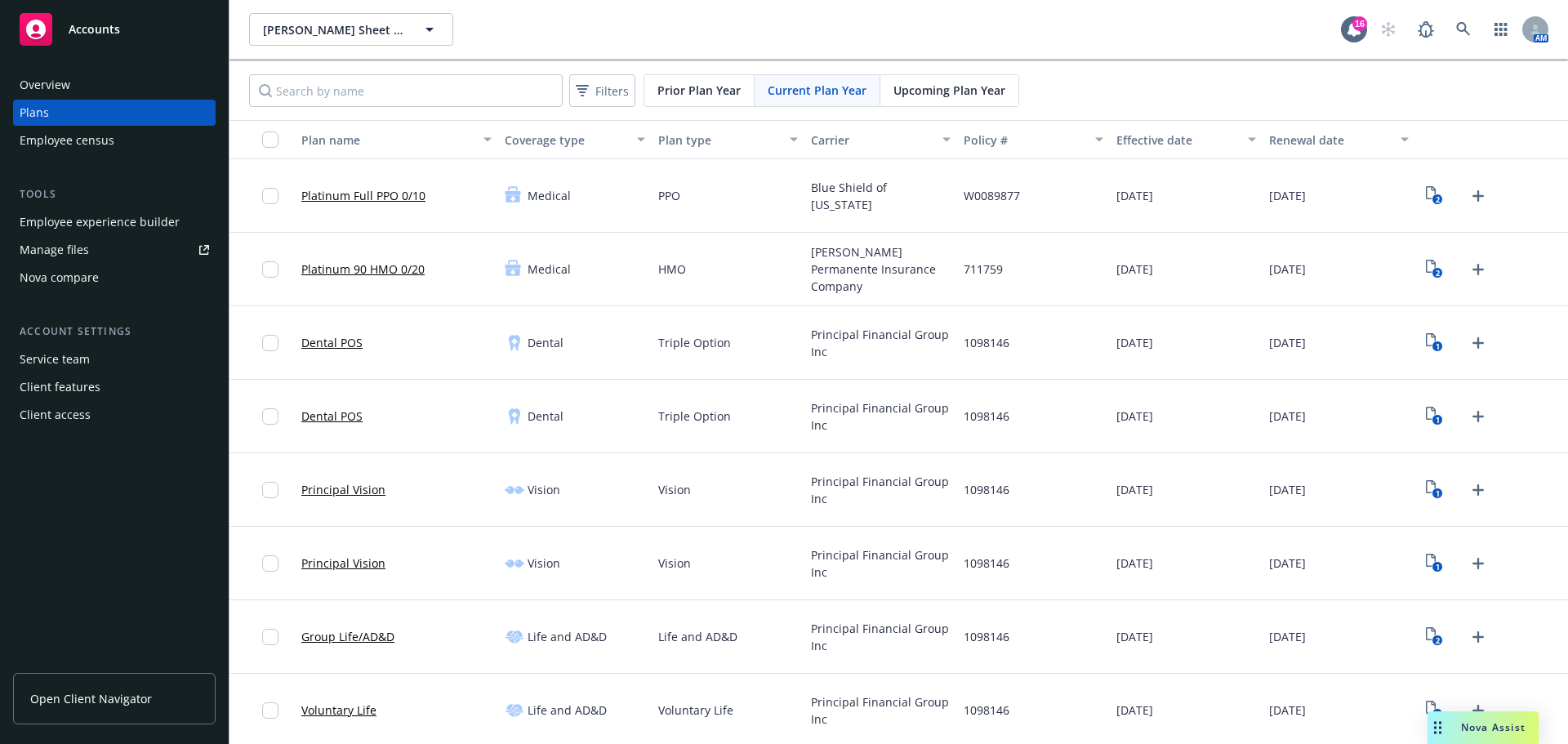
click at [965, 98] on span "Upcoming Plan Year" at bounding box center [950, 90] width 112 height 17
click at [808, 91] on span "Current Plan Year" at bounding box center [817, 90] width 99 height 17
click at [369, 190] on link "Platinum Full PPO 0/10" at bounding box center [364, 195] width 124 height 17
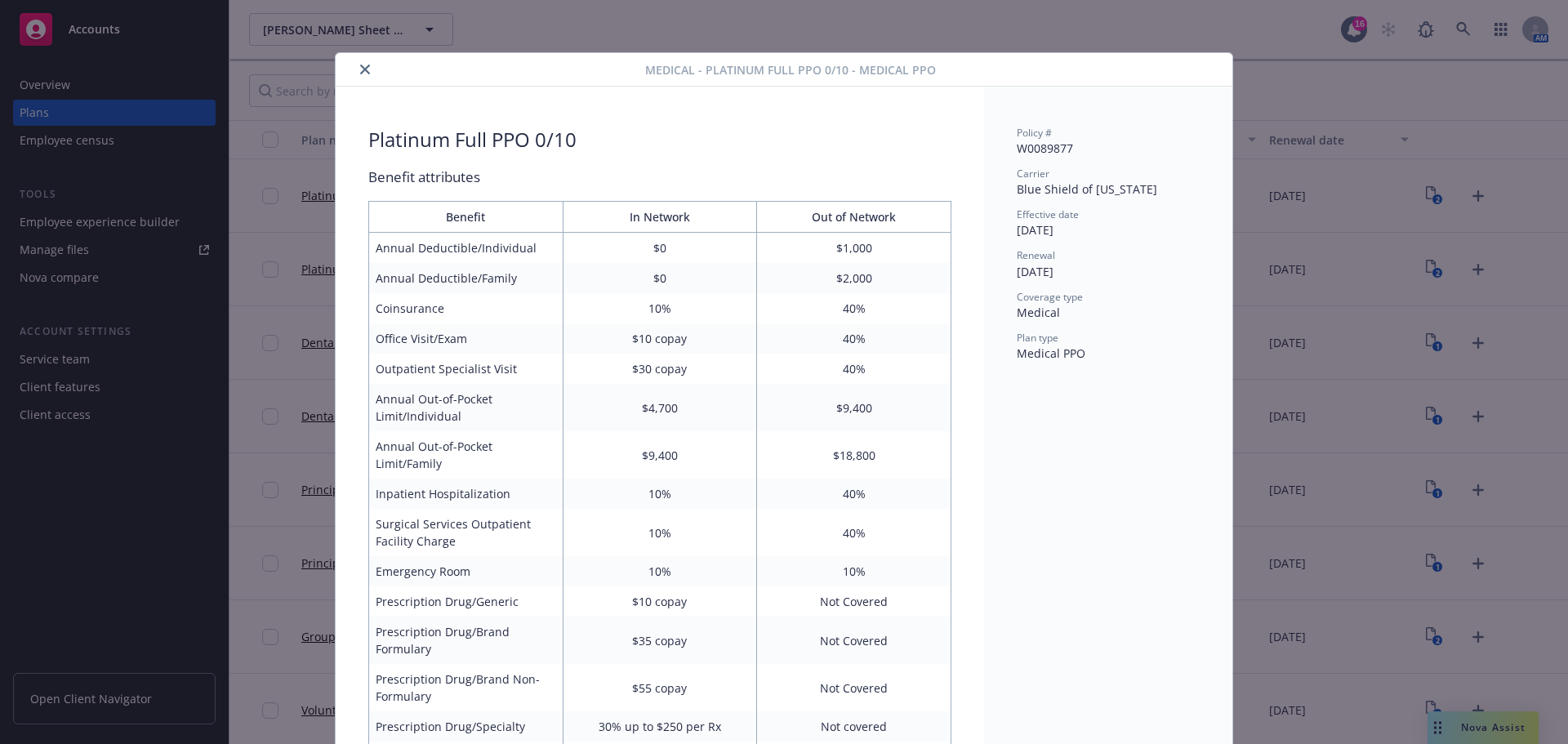
scroll to position [49, 0]
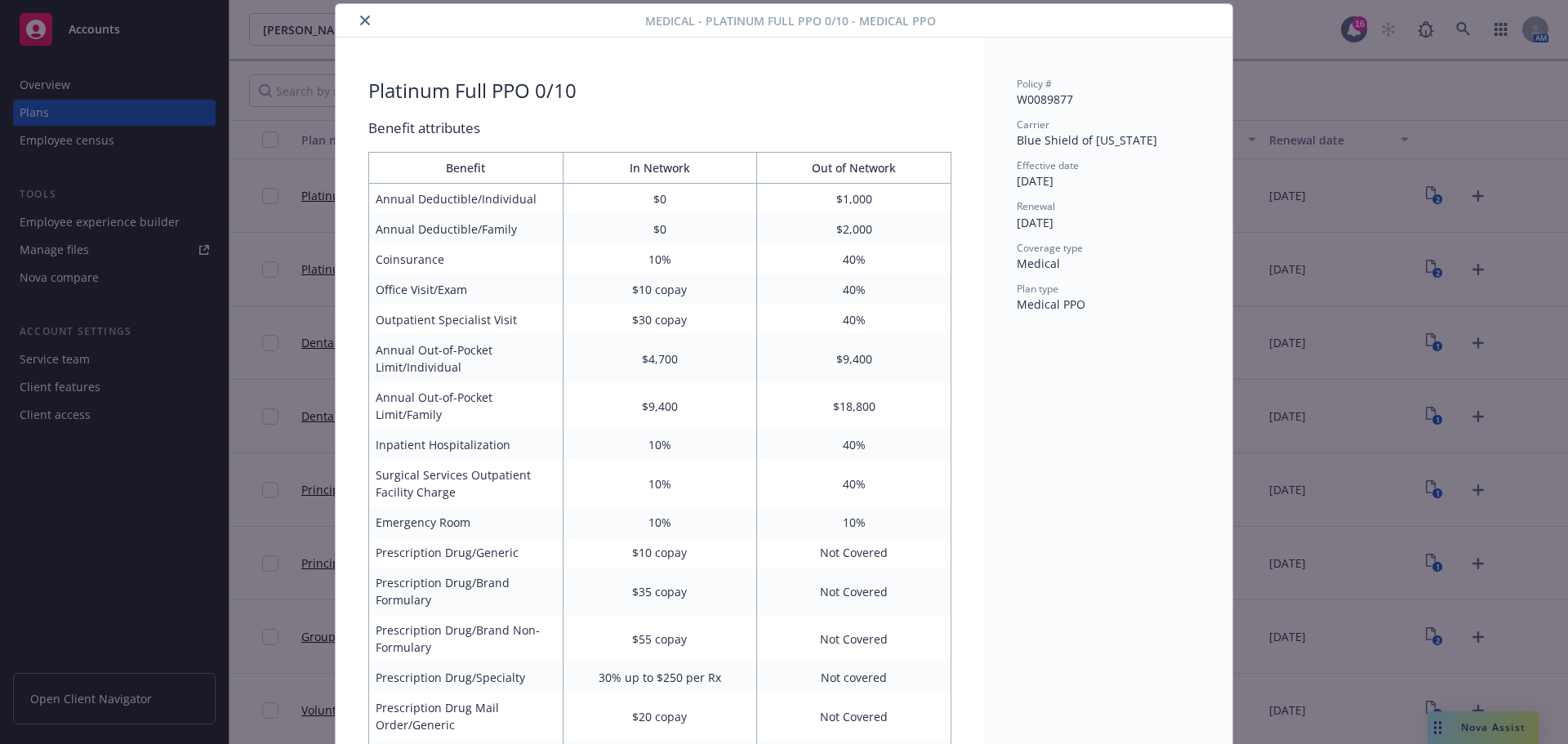
click at [356, 22] on button "close" at bounding box center [365, 21] width 20 height 20
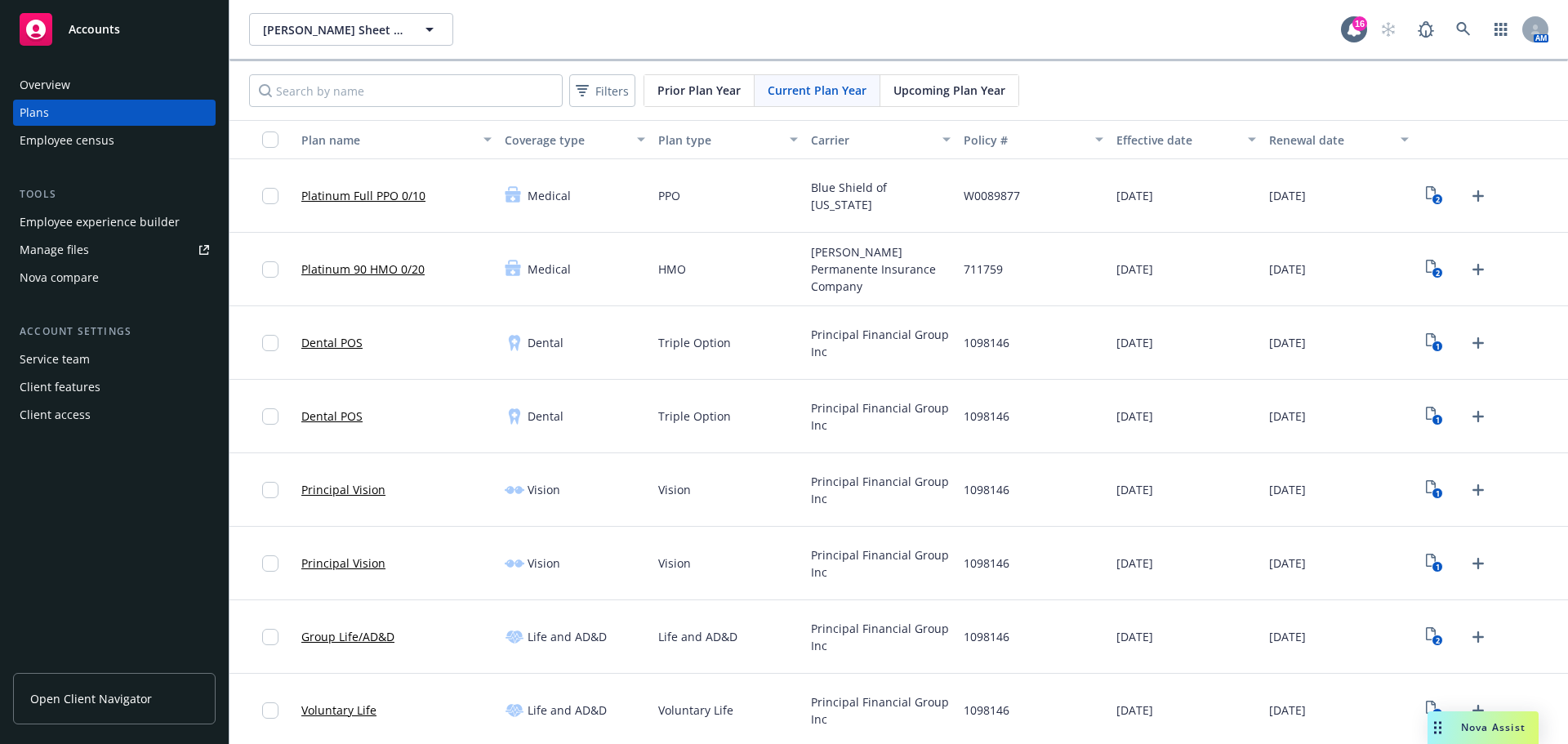
click at [969, 84] on span "Upcoming Plan Year" at bounding box center [950, 90] width 112 height 17
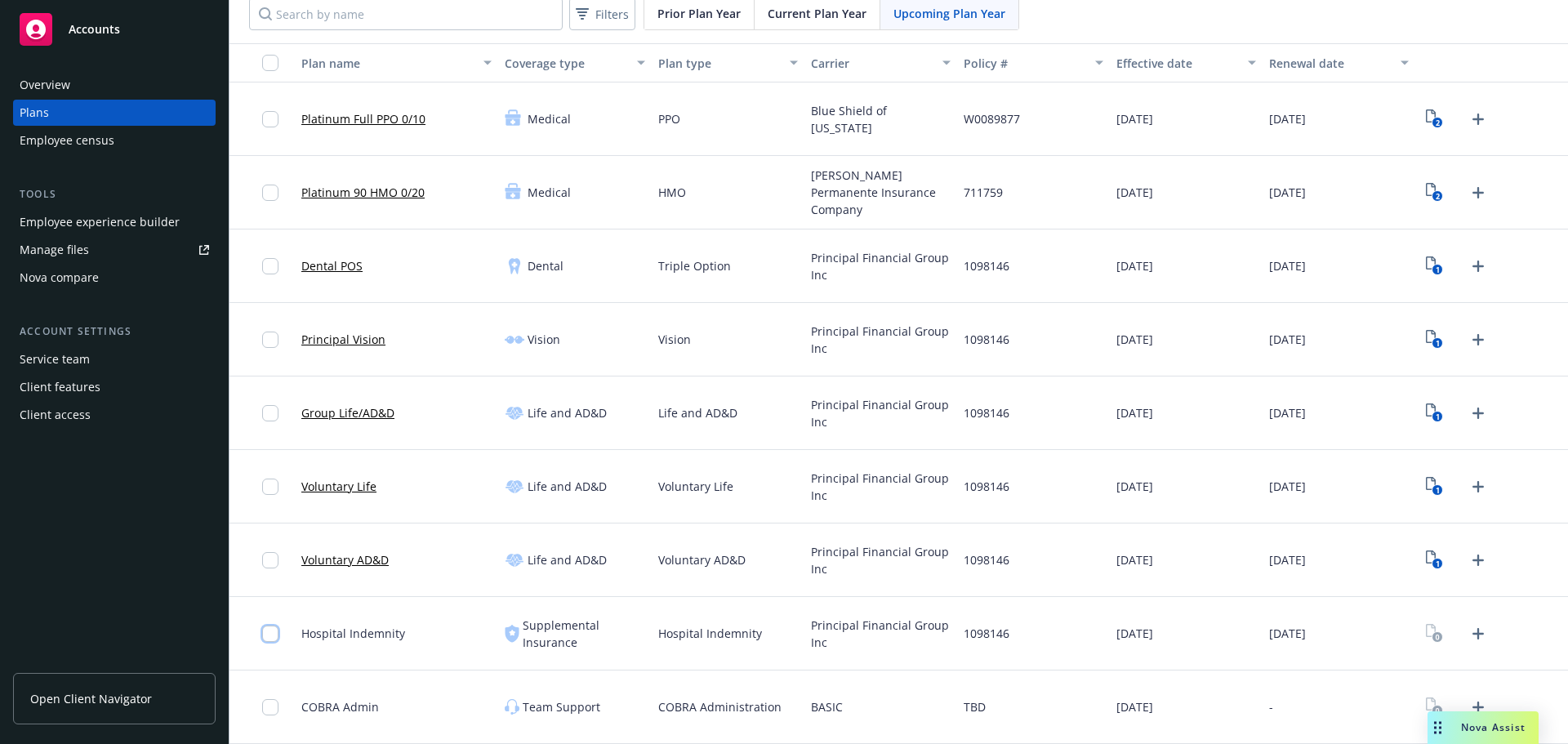
click at [274, 635] on input "checkbox" at bounding box center [270, 633] width 16 height 16
click at [847, 707] on icon "close" at bounding box center [849, 706] width 10 height 10
click at [158, 363] on div "Service team" at bounding box center [114, 359] width 190 height 26
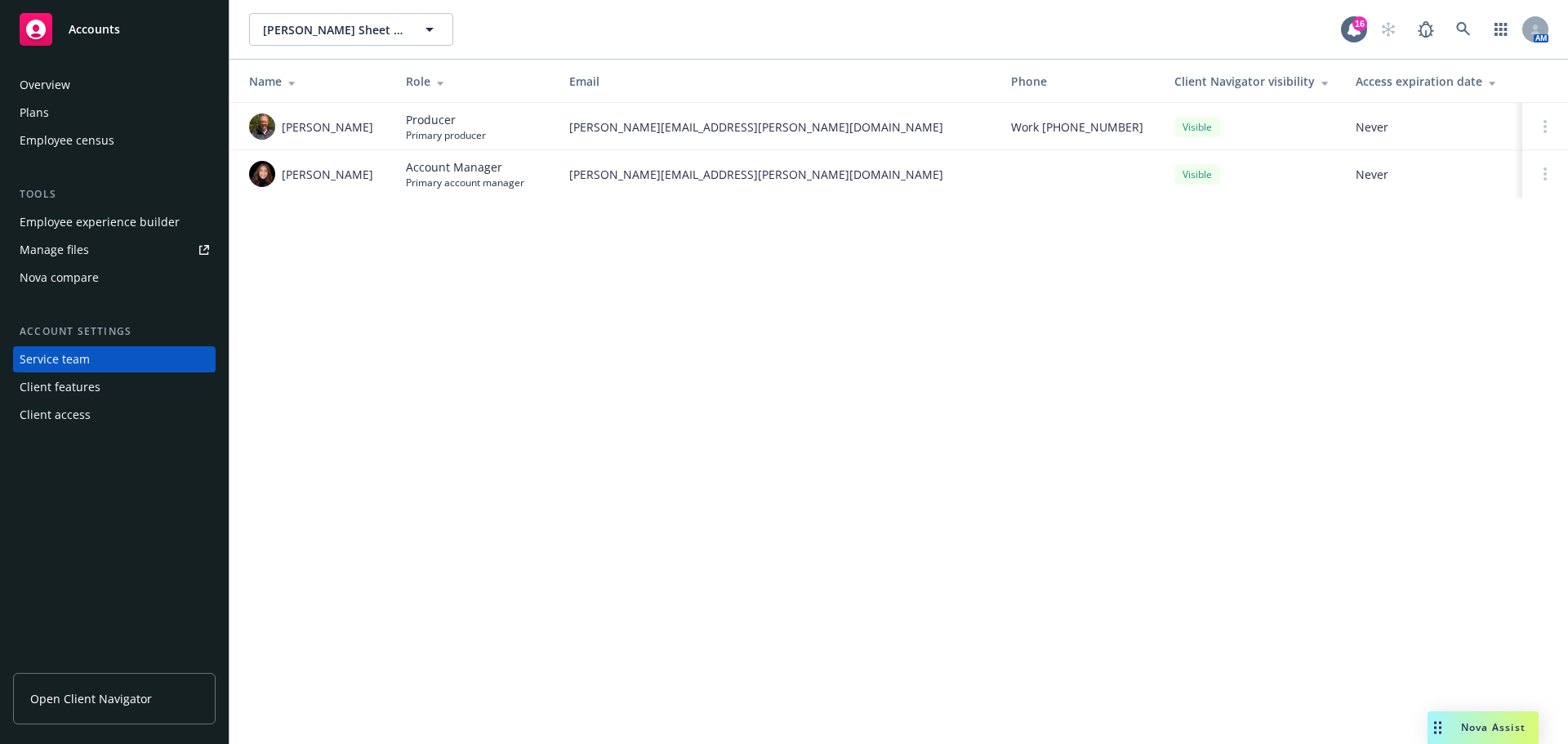
click at [41, 398] on div "Client features" at bounding box center [60, 387] width 81 height 26
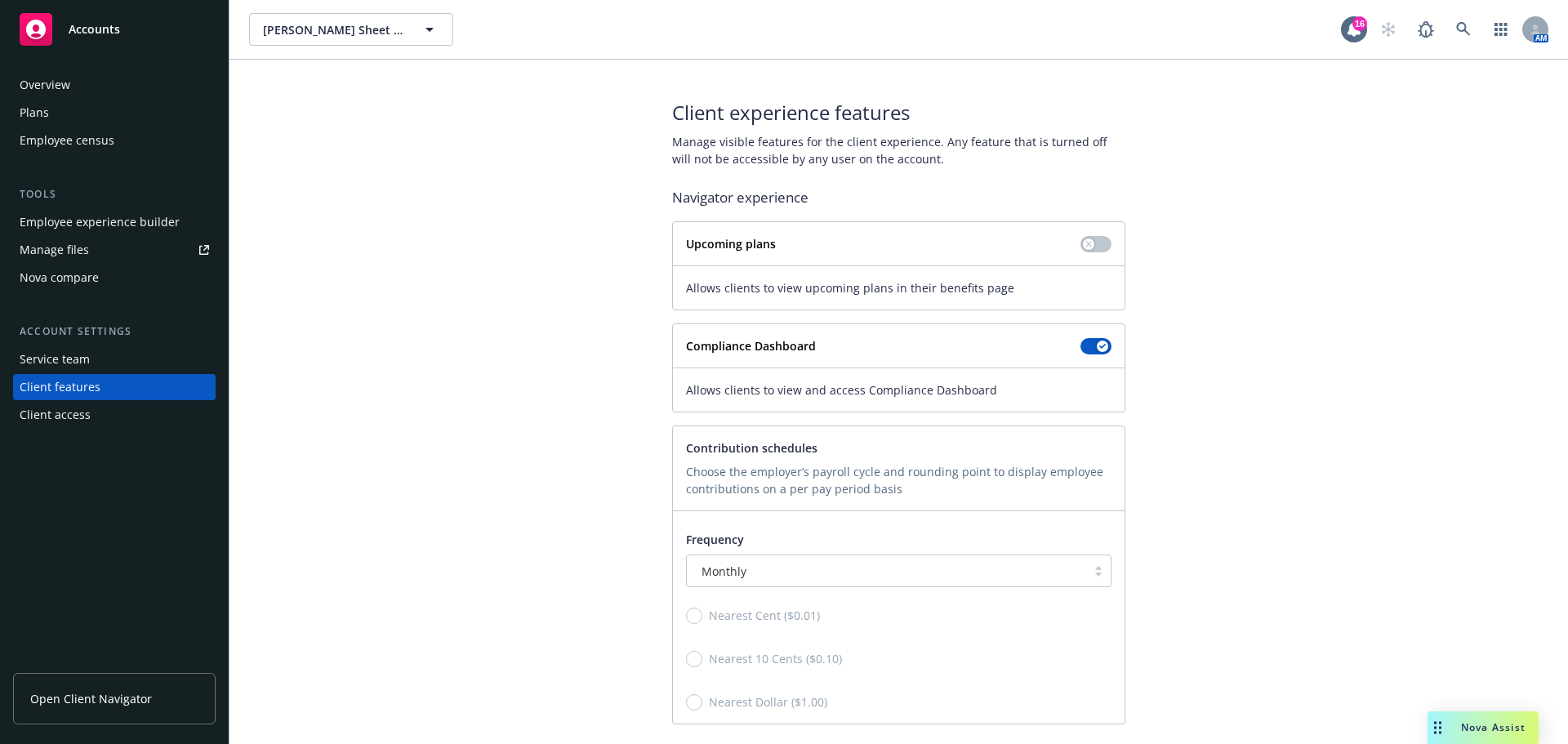
click at [40, 416] on div "Client access" at bounding box center [55, 414] width 71 height 26
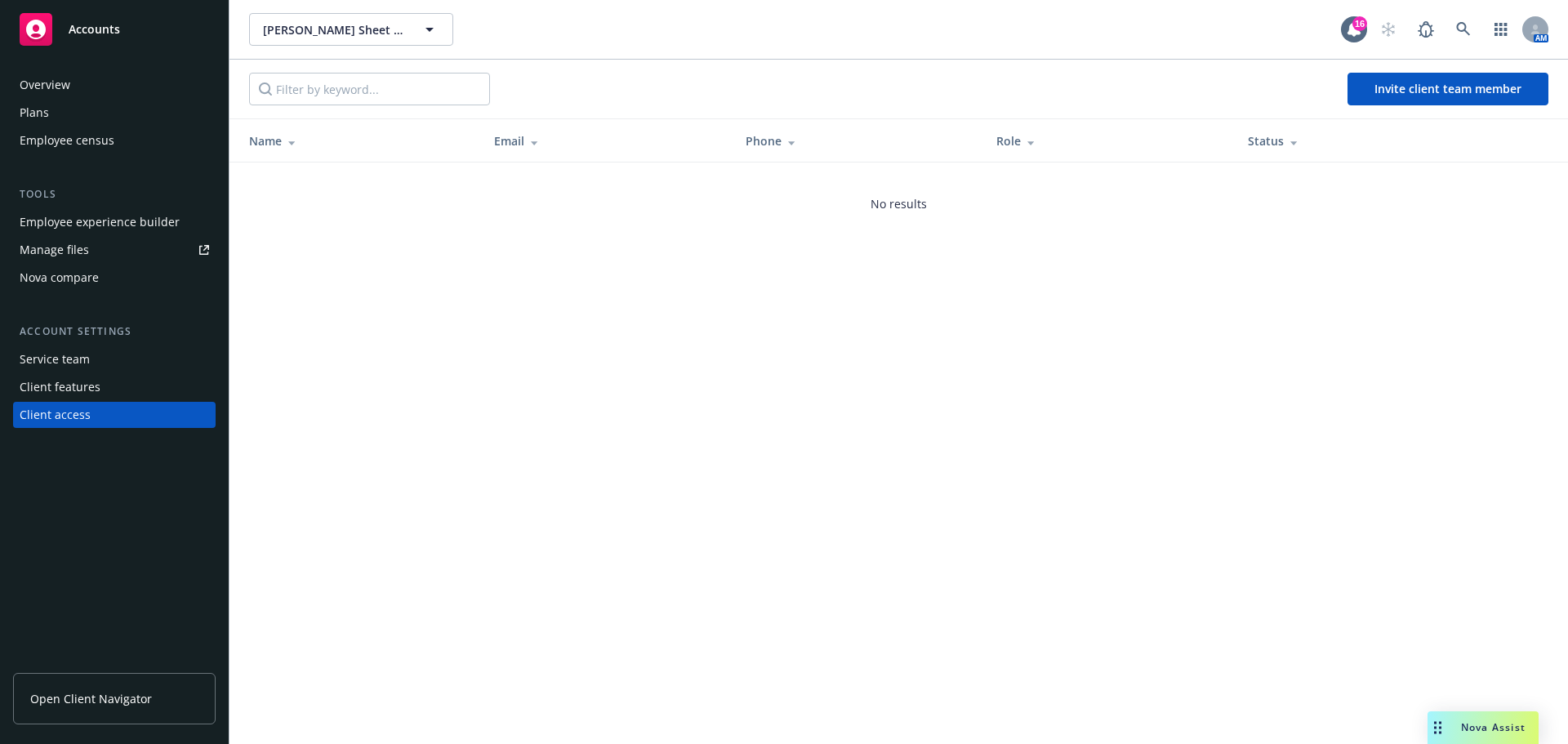
click at [64, 80] on div "Overview" at bounding box center [45, 85] width 50 height 26
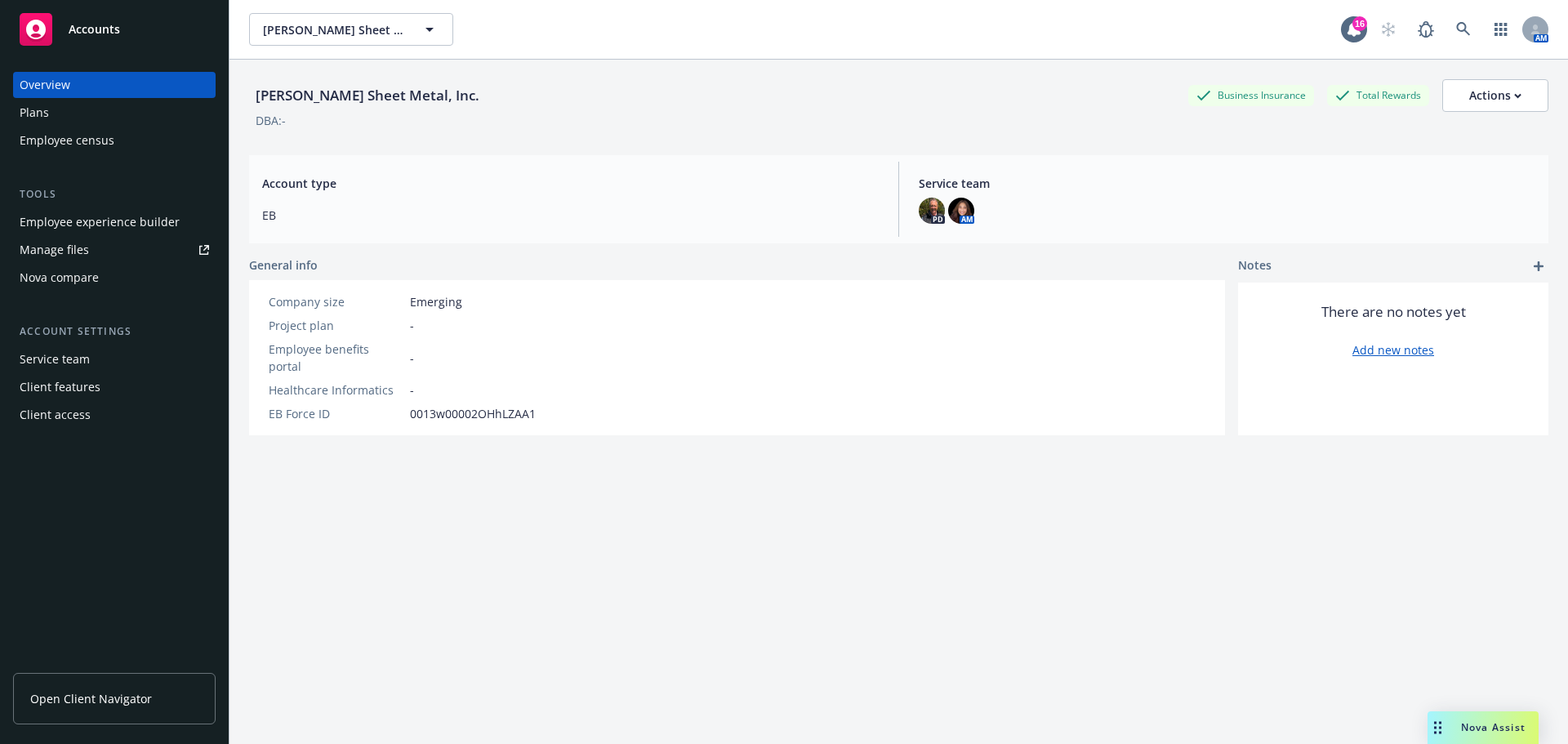
click at [102, 695] on span "Open Client Navigator" at bounding box center [91, 698] width 122 height 17
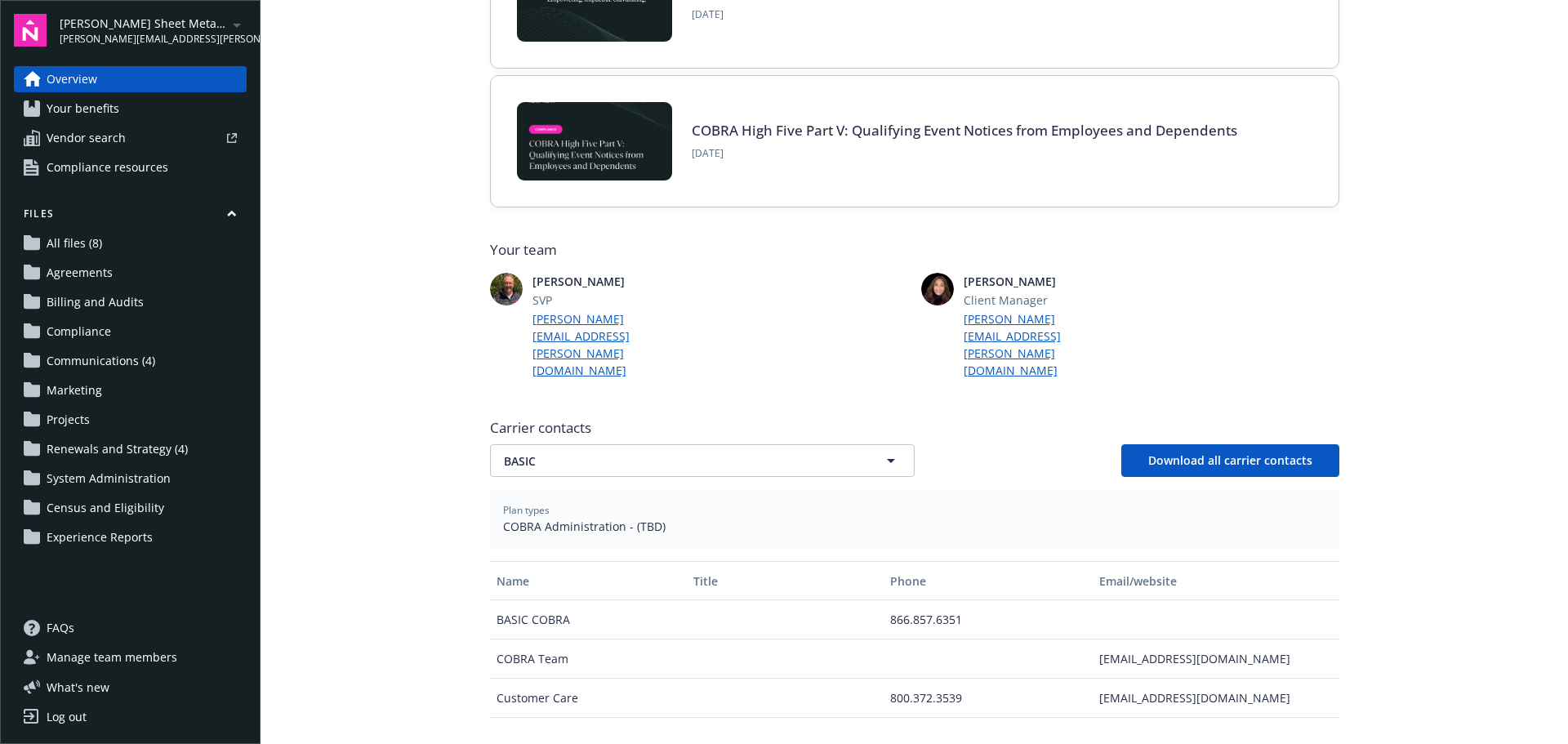
scroll to position [245, 0]
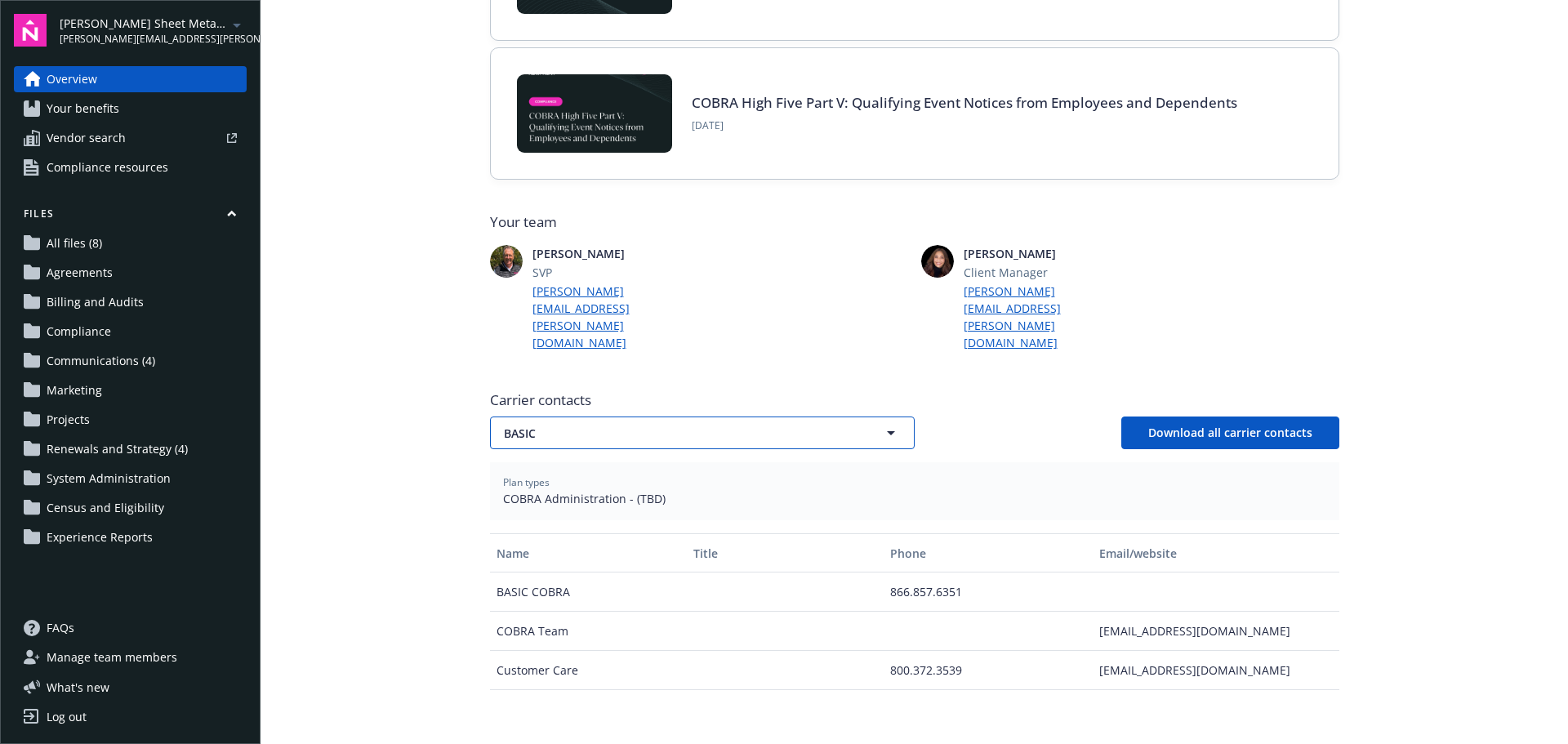
click at [795, 417] on button "BASIC" at bounding box center [702, 433] width 425 height 32
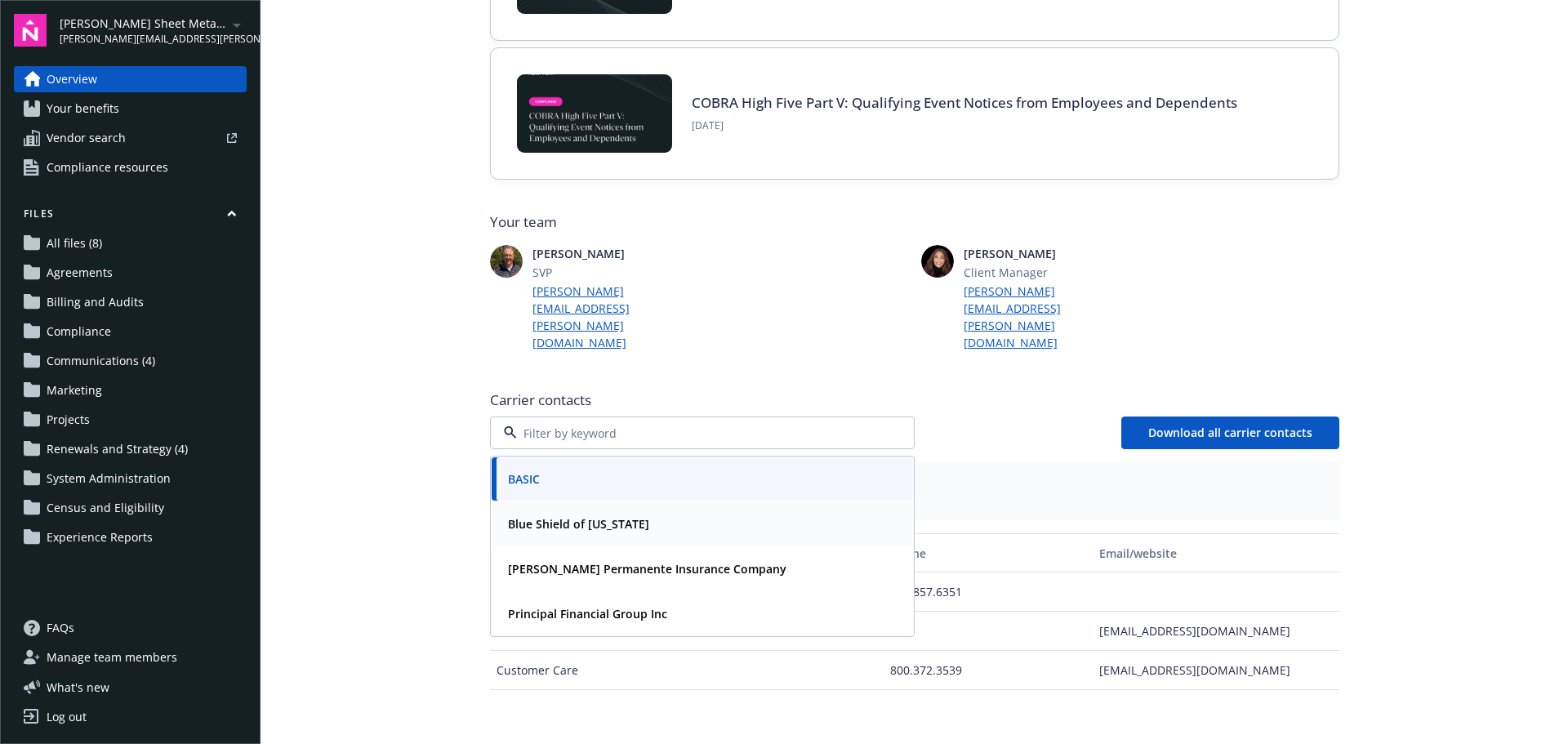
click at [658, 512] on div "Blue Shield of [US_STATE]" at bounding box center [702, 524] width 401 height 23
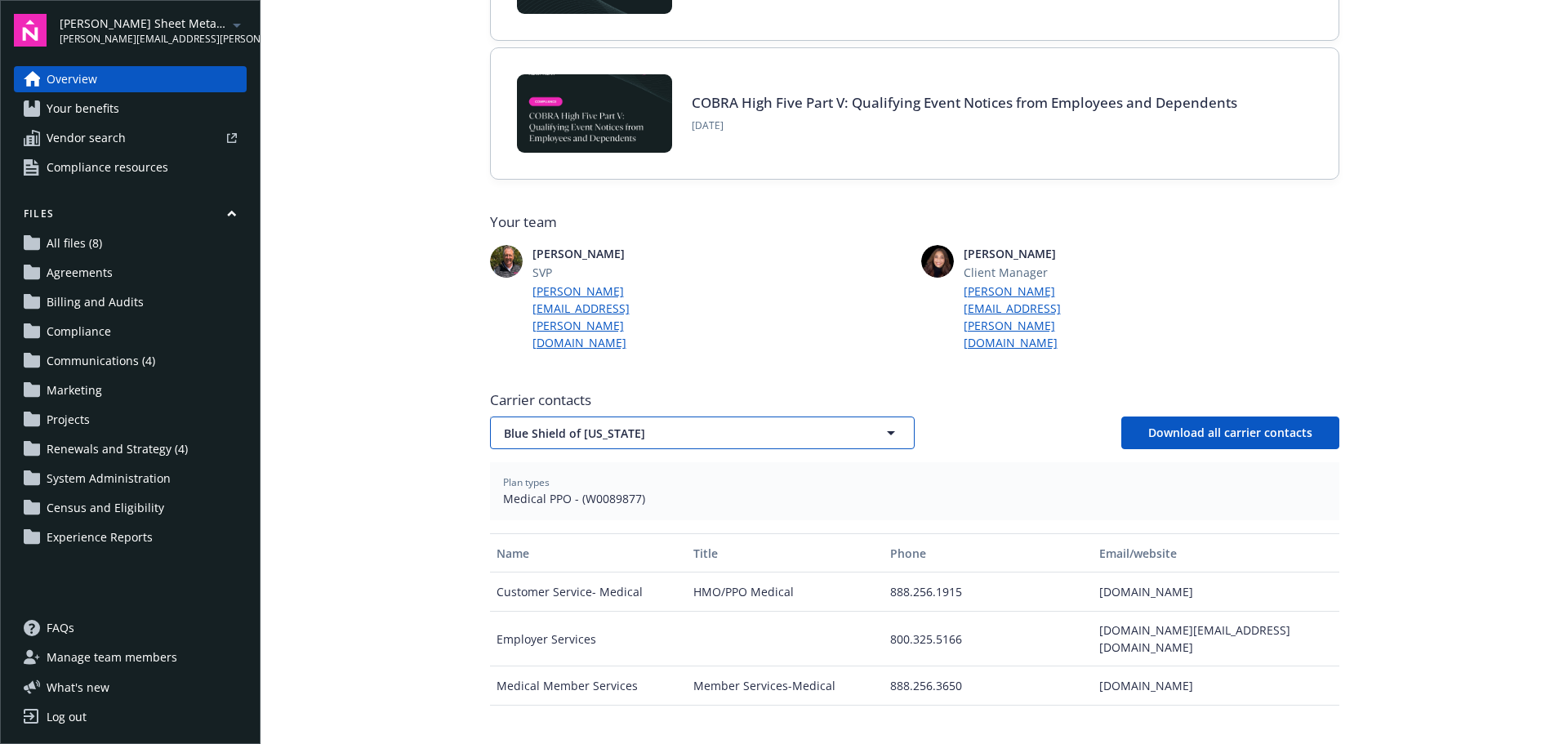
click at [658, 425] on span "Blue Shield of [US_STATE]" at bounding box center [674, 433] width 340 height 17
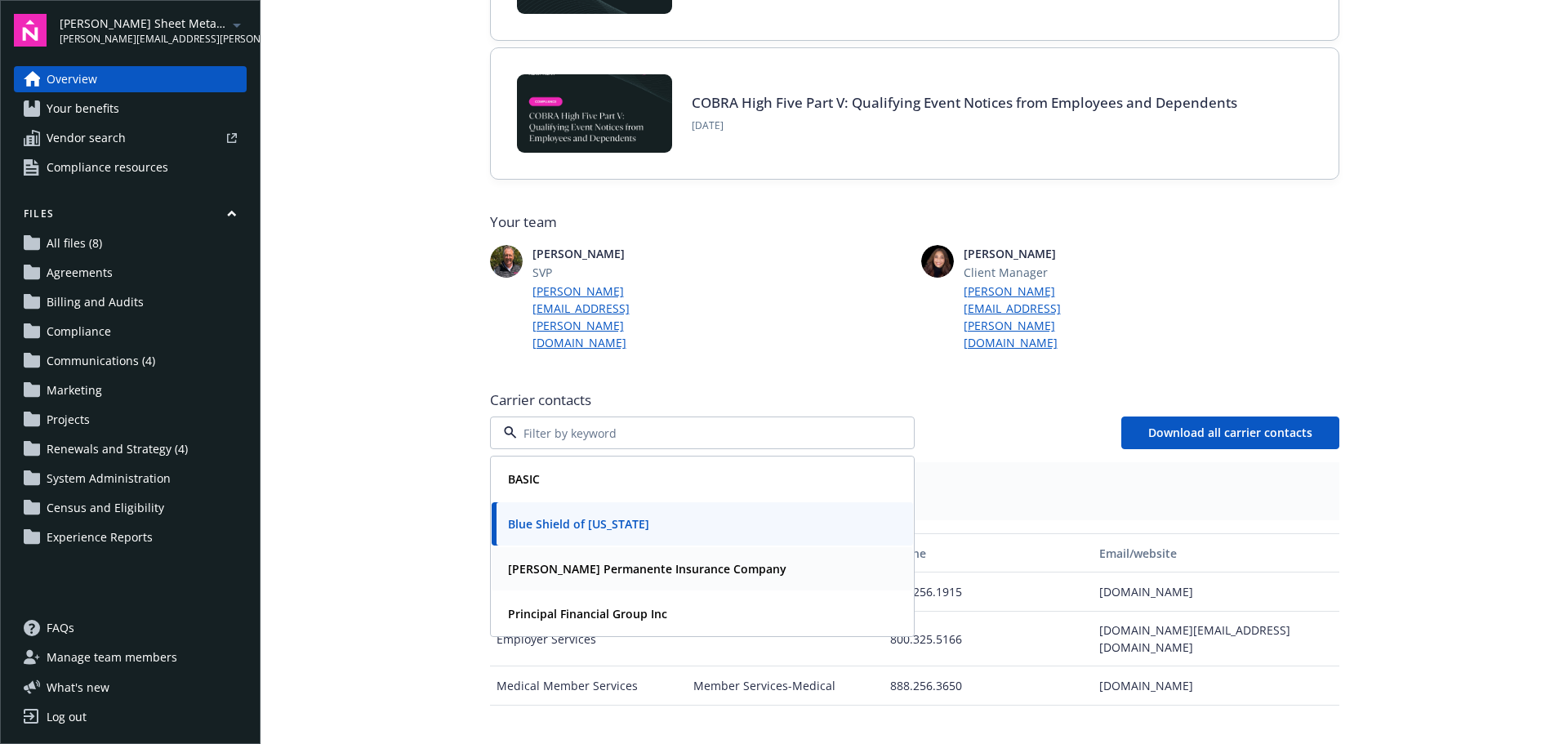
click at [603, 560] on strong "[PERSON_NAME] Permanente Insurance Company" at bounding box center [646, 568] width 278 height 15
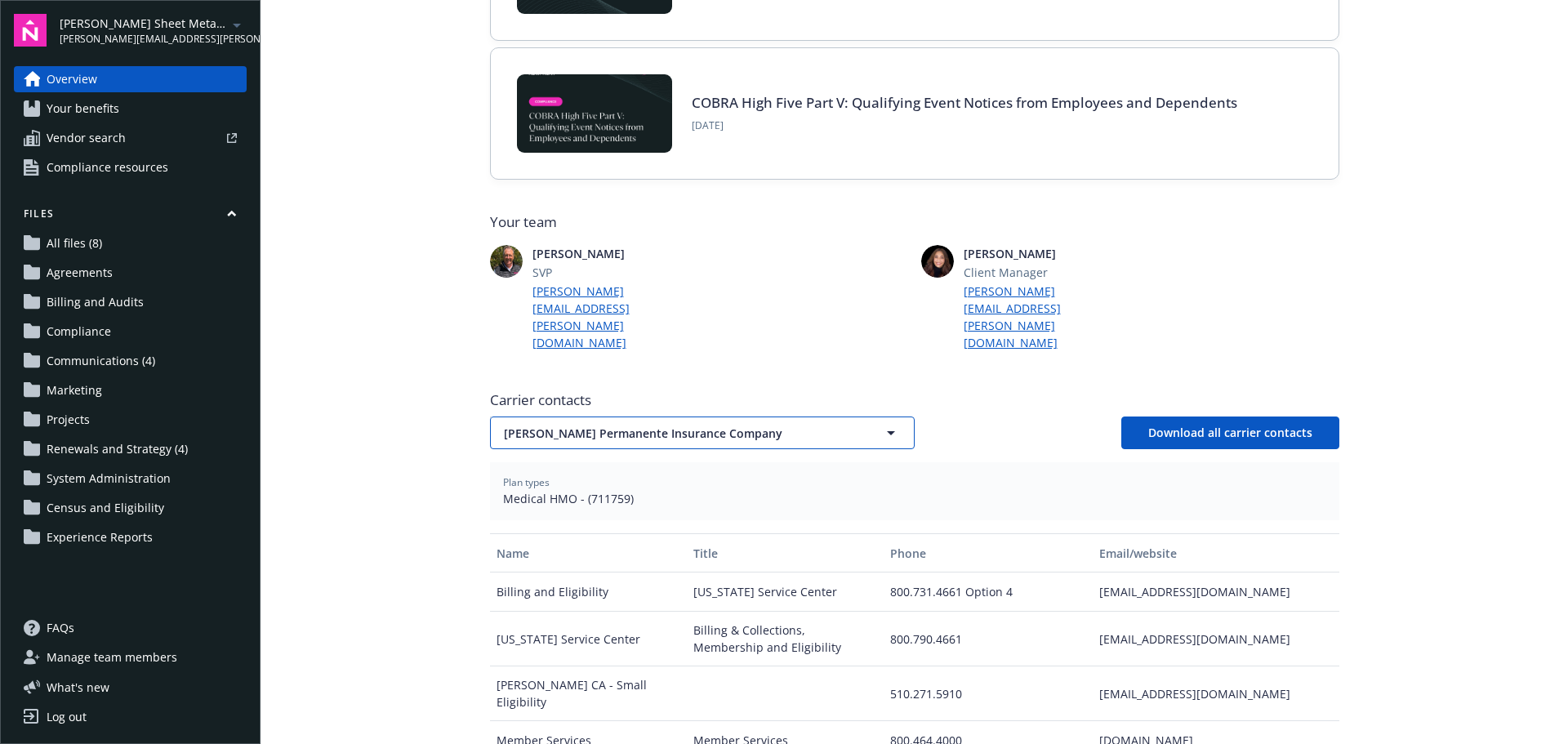
click at [819, 425] on span "[PERSON_NAME] Permanente Insurance Company" at bounding box center [674, 433] width 340 height 17
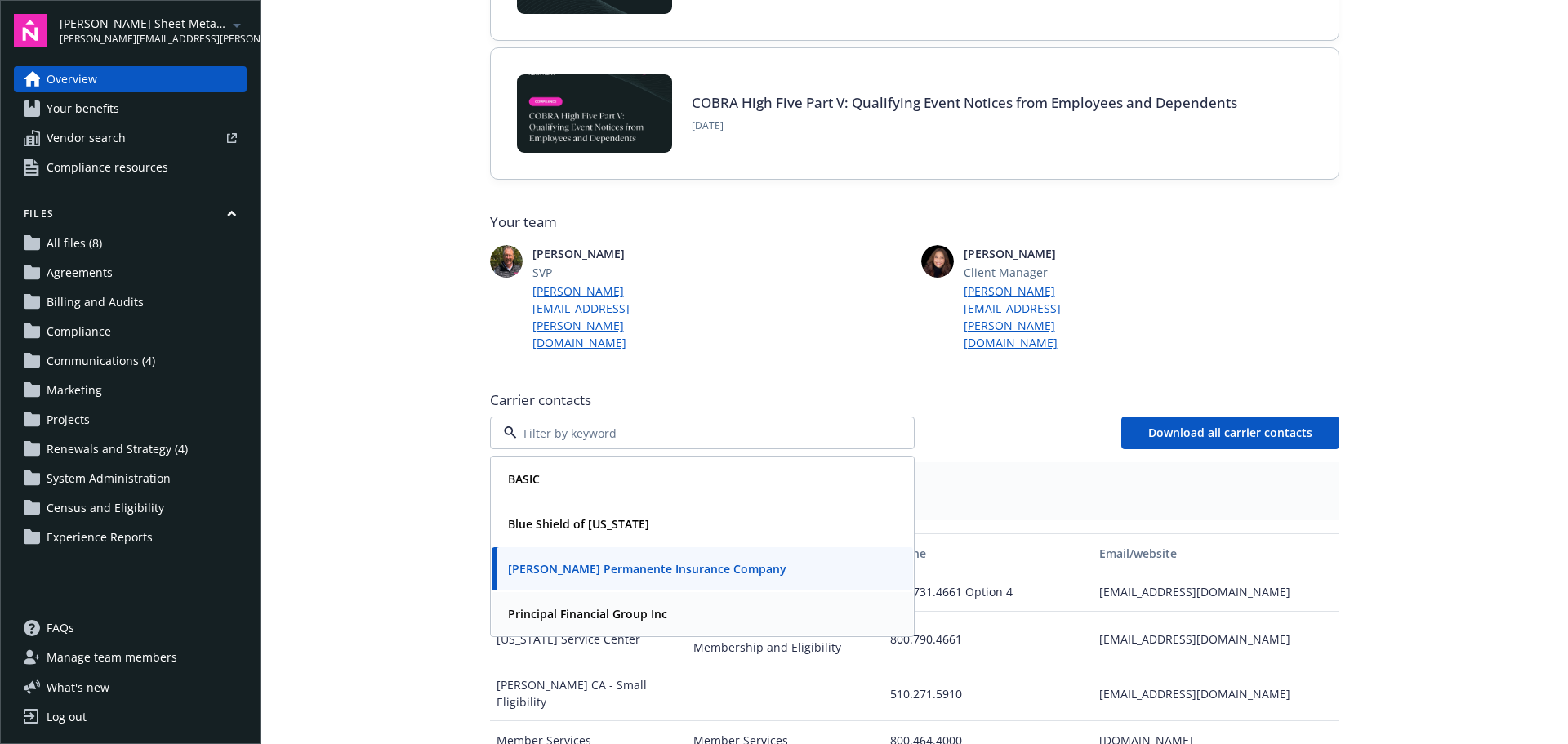
click at [594, 605] on strong "Principal Financial Group Inc" at bounding box center [587, 613] width 159 height 15
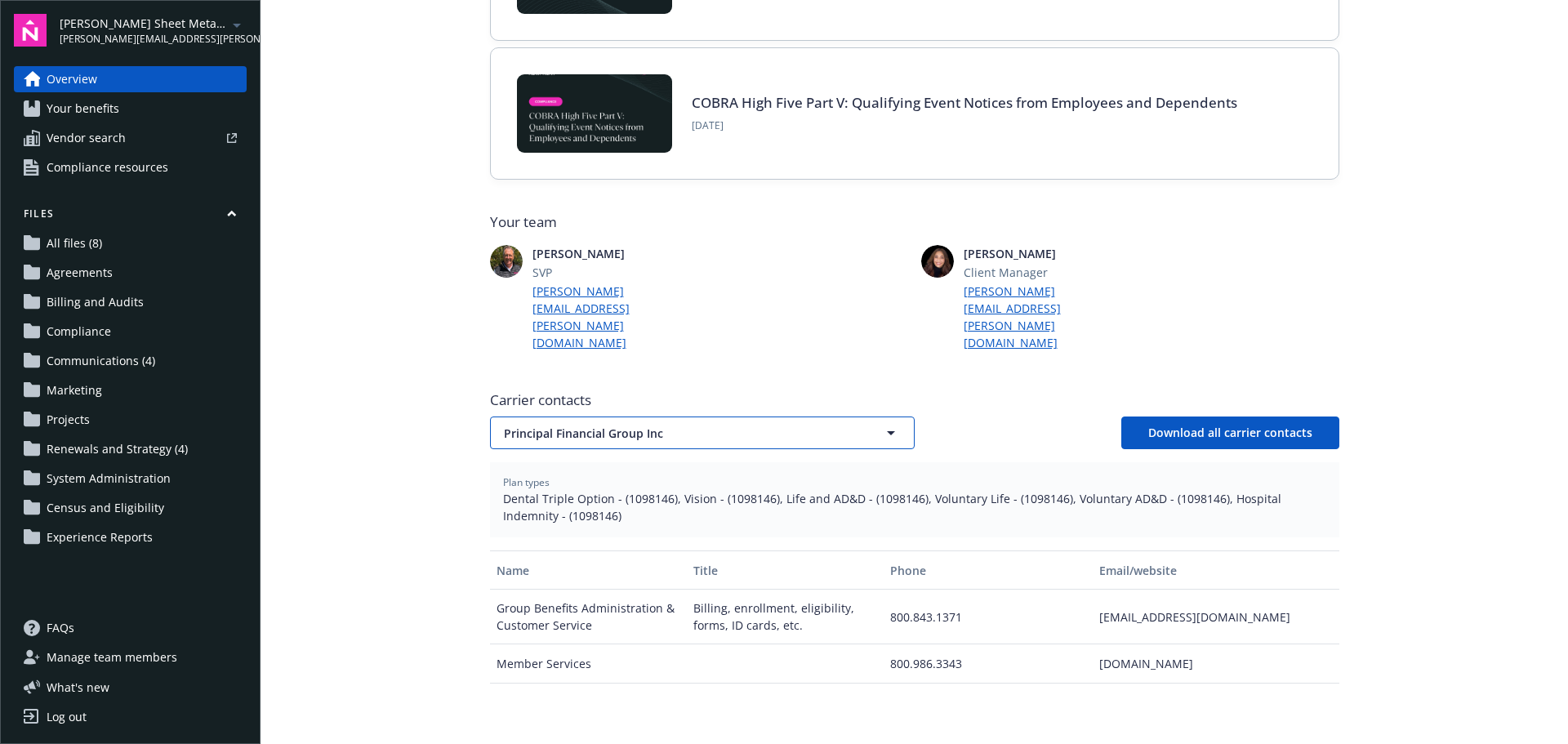
click at [581, 417] on button "Principal Financial Group Inc" at bounding box center [702, 433] width 425 height 32
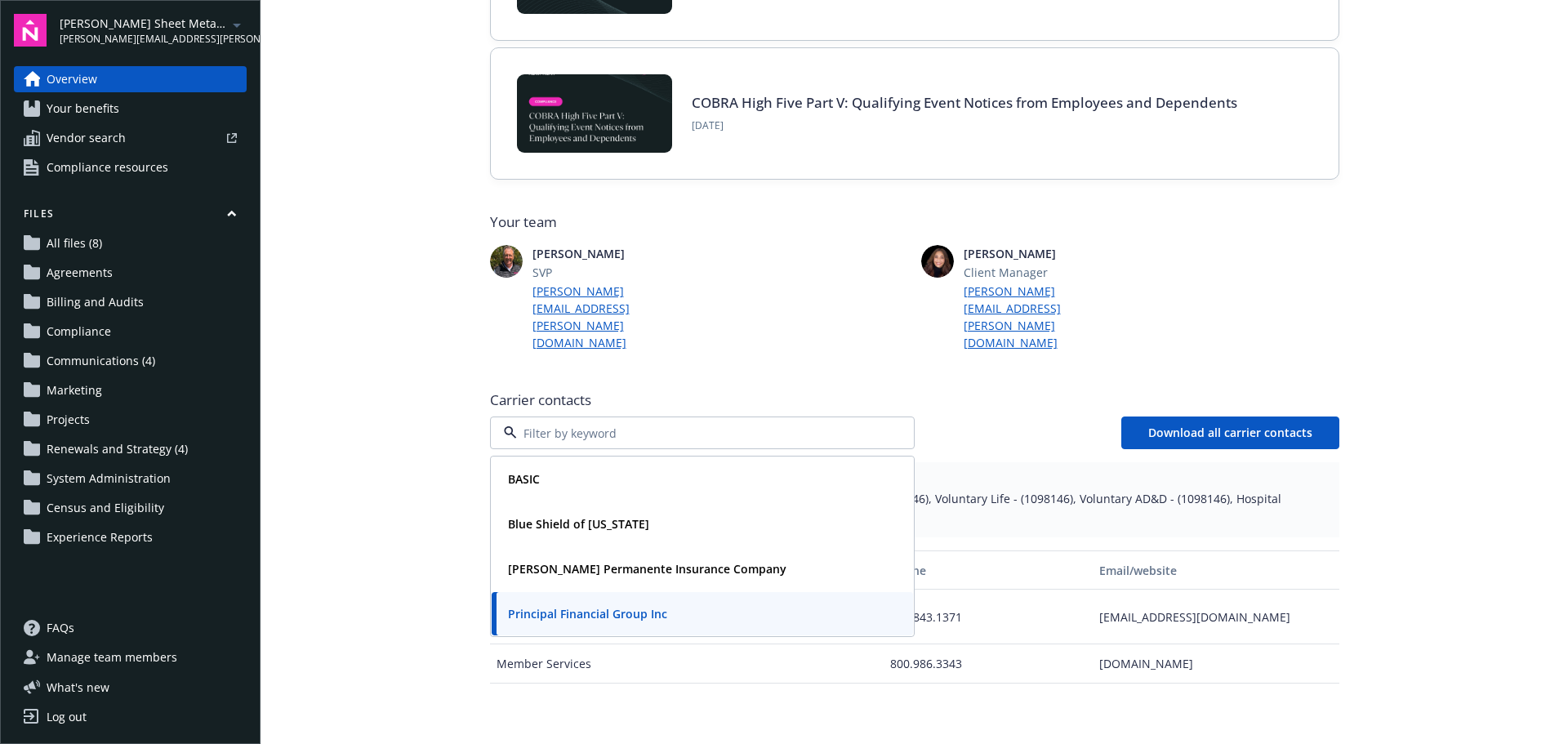
click at [1093, 332] on div "Newfront news View all news Case Study: How the 49ers Partner with Newfront to …" at bounding box center [915, 474] width 850 height 1185
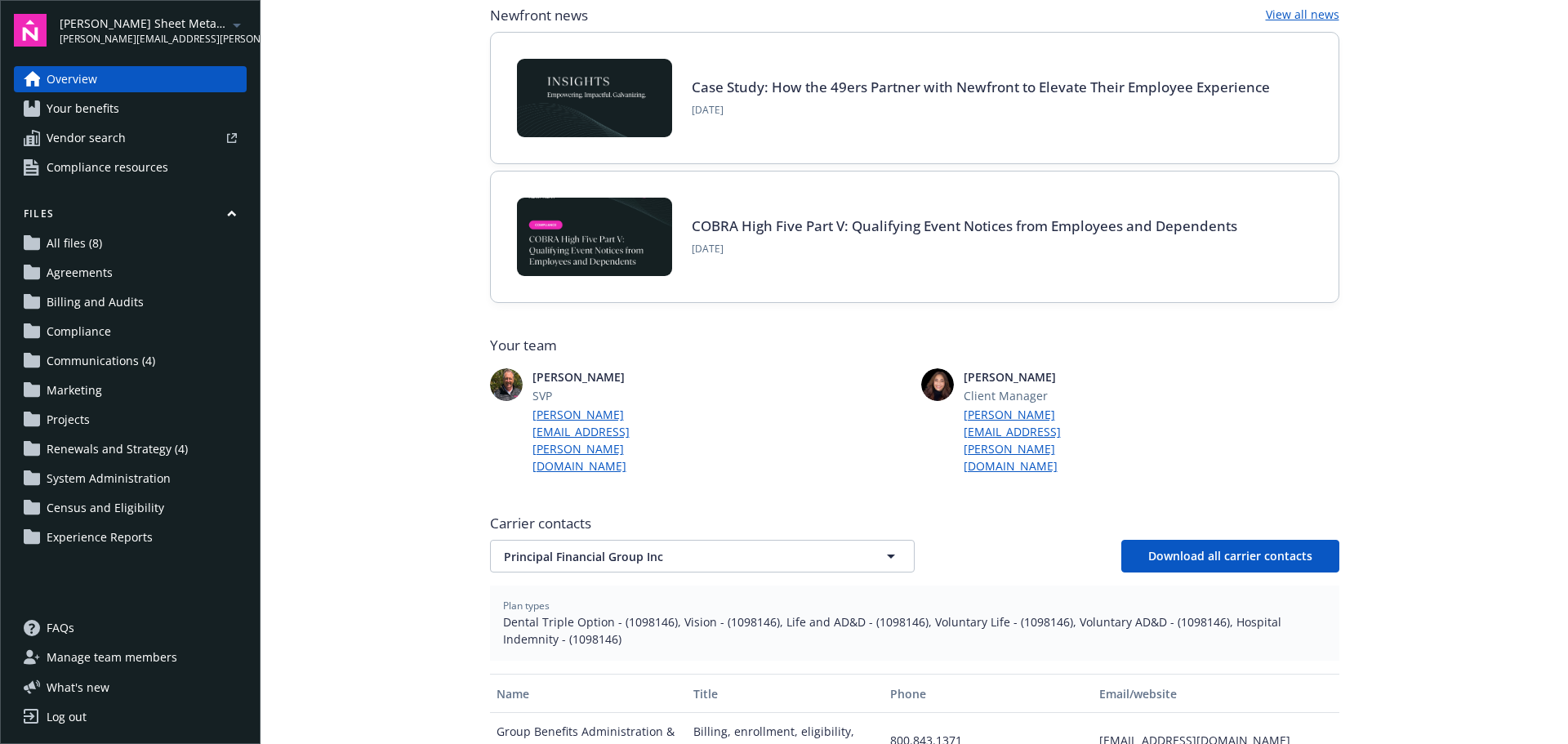
scroll to position [0, 0]
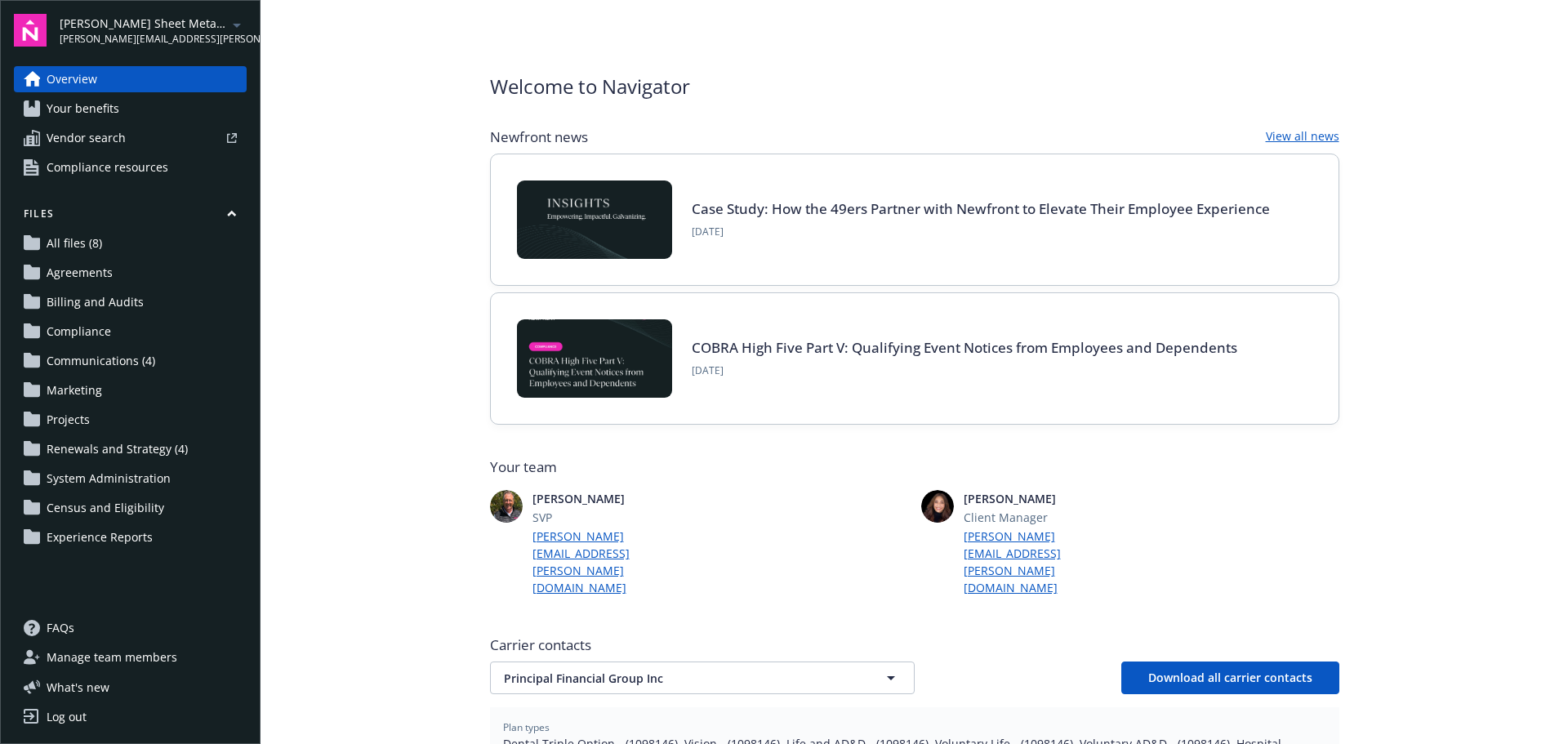
click at [146, 232] on link "All files (8)" at bounding box center [130, 243] width 233 height 26
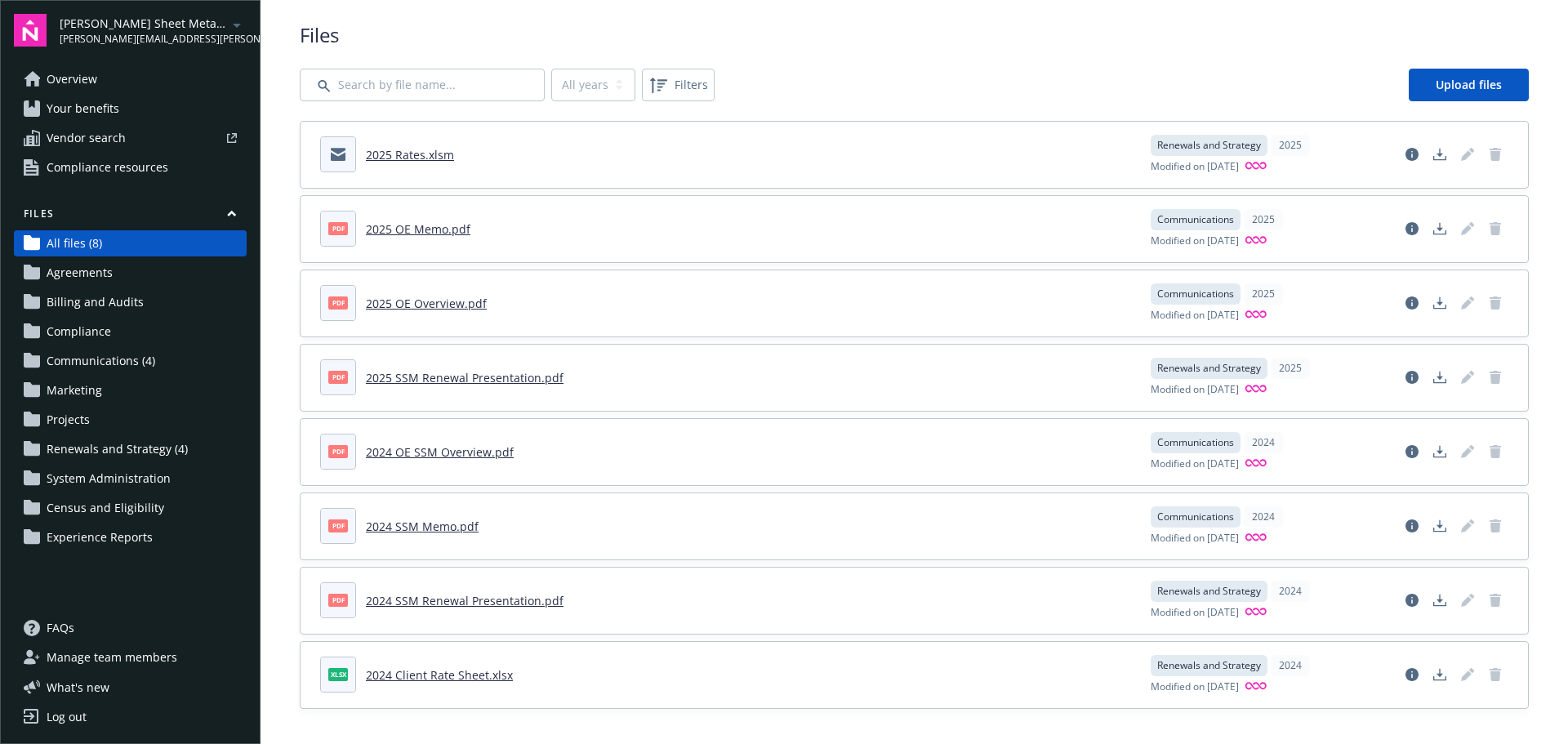
scroll to position [22, 0]
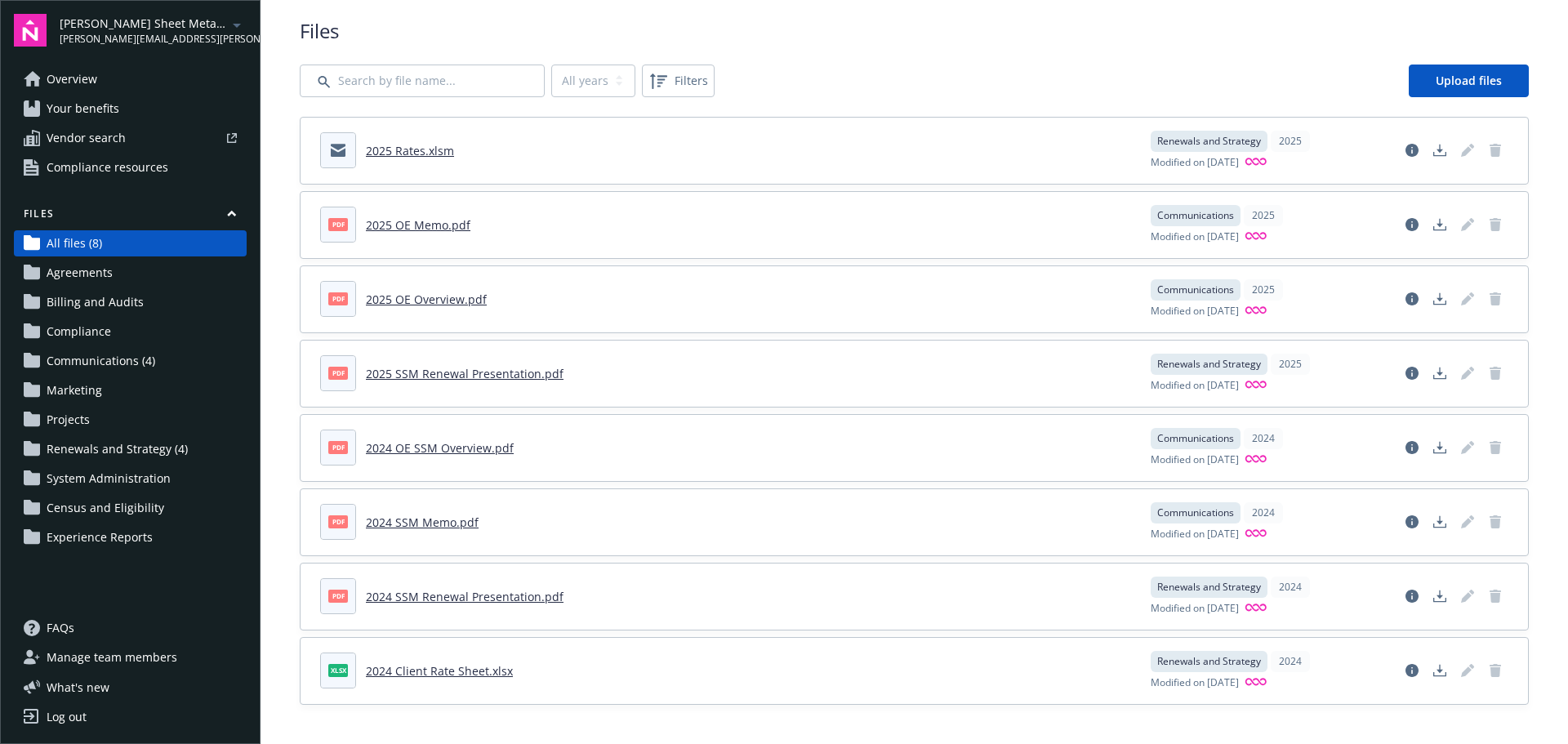
click at [95, 279] on span "Agreements" at bounding box center [80, 273] width 67 height 26
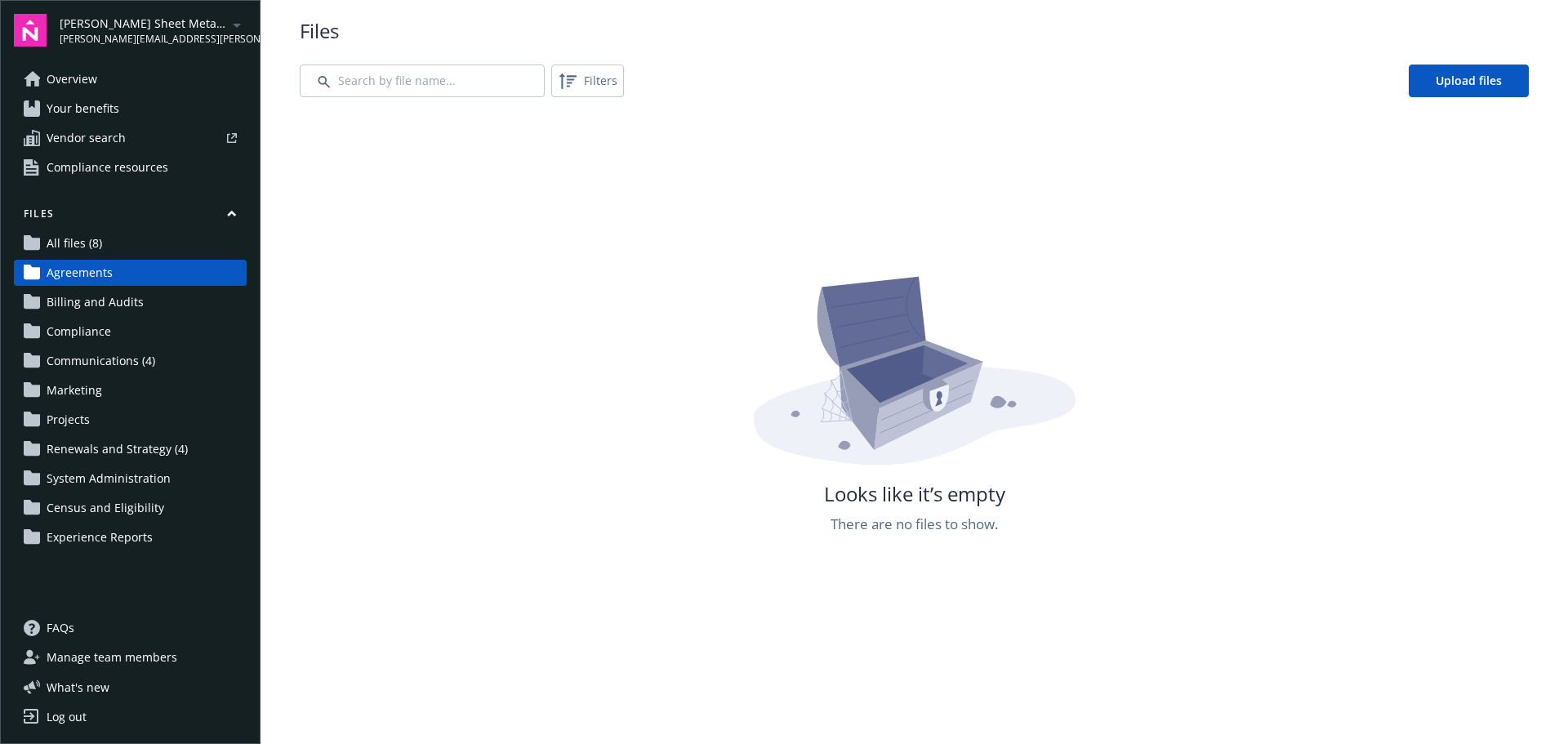
click at [98, 245] on span "All files (8)" at bounding box center [75, 243] width 56 height 26
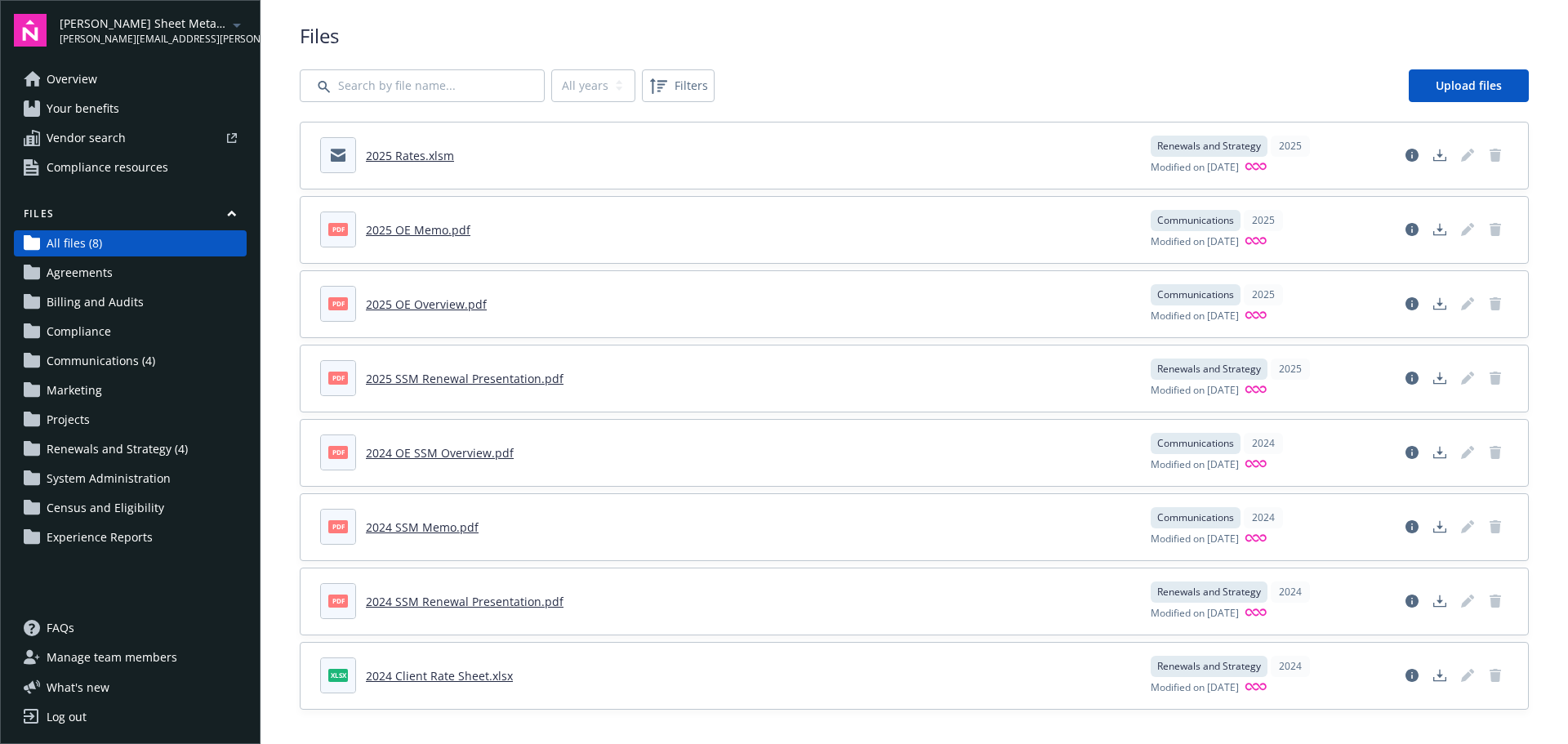
scroll to position [22, 0]
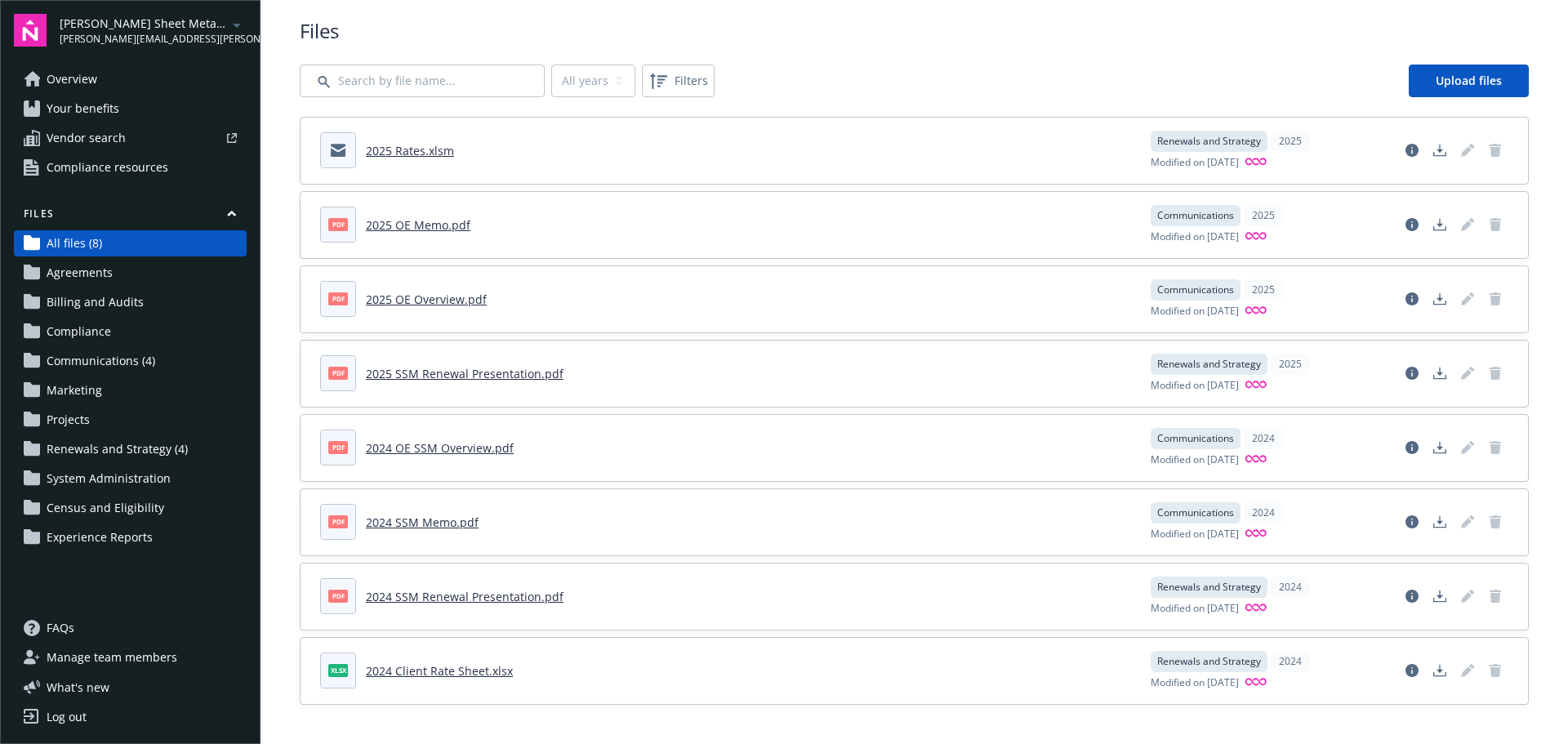
click at [111, 357] on span "Communications (4)" at bounding box center [101, 361] width 109 height 26
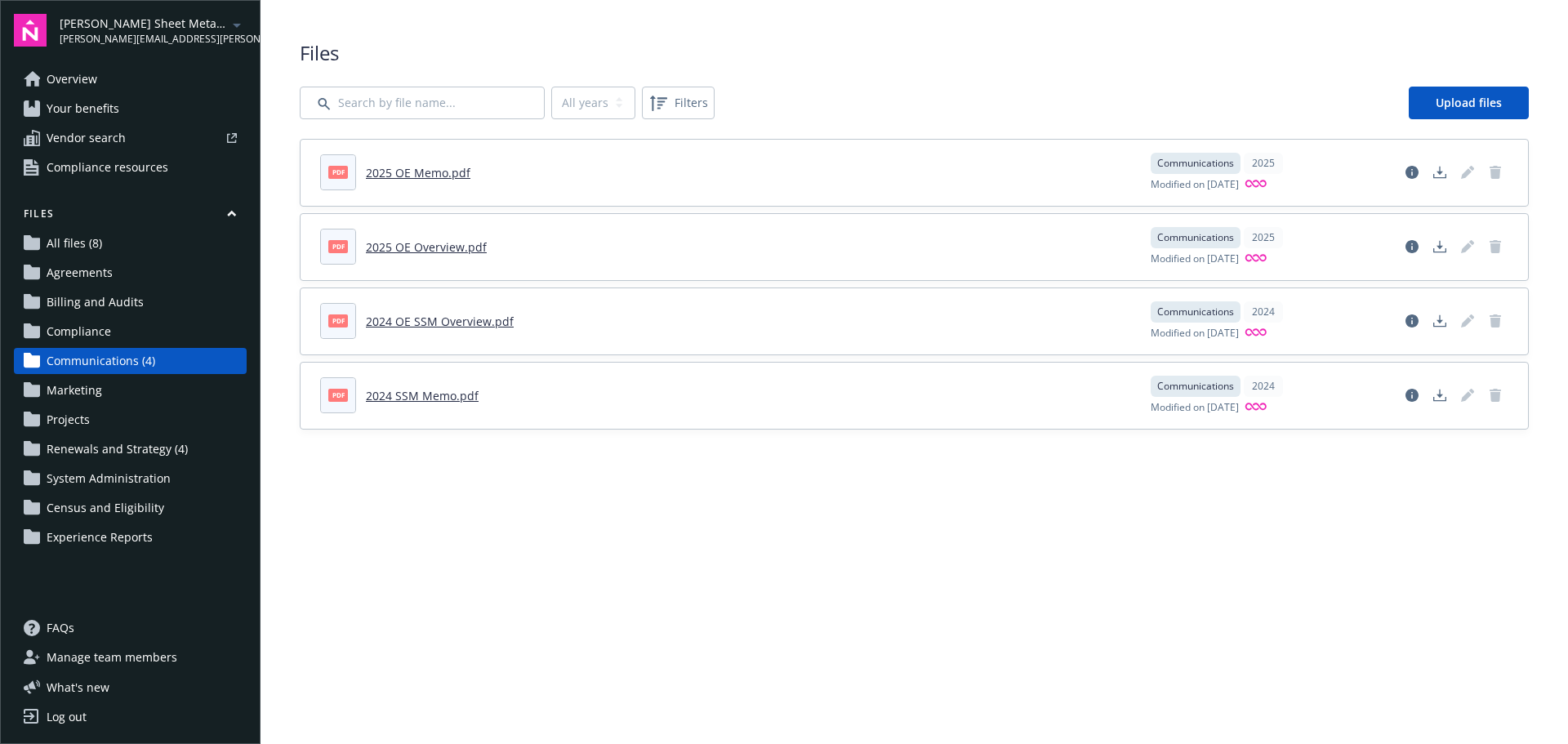
click at [101, 81] on link "Overview" at bounding box center [130, 79] width 233 height 26
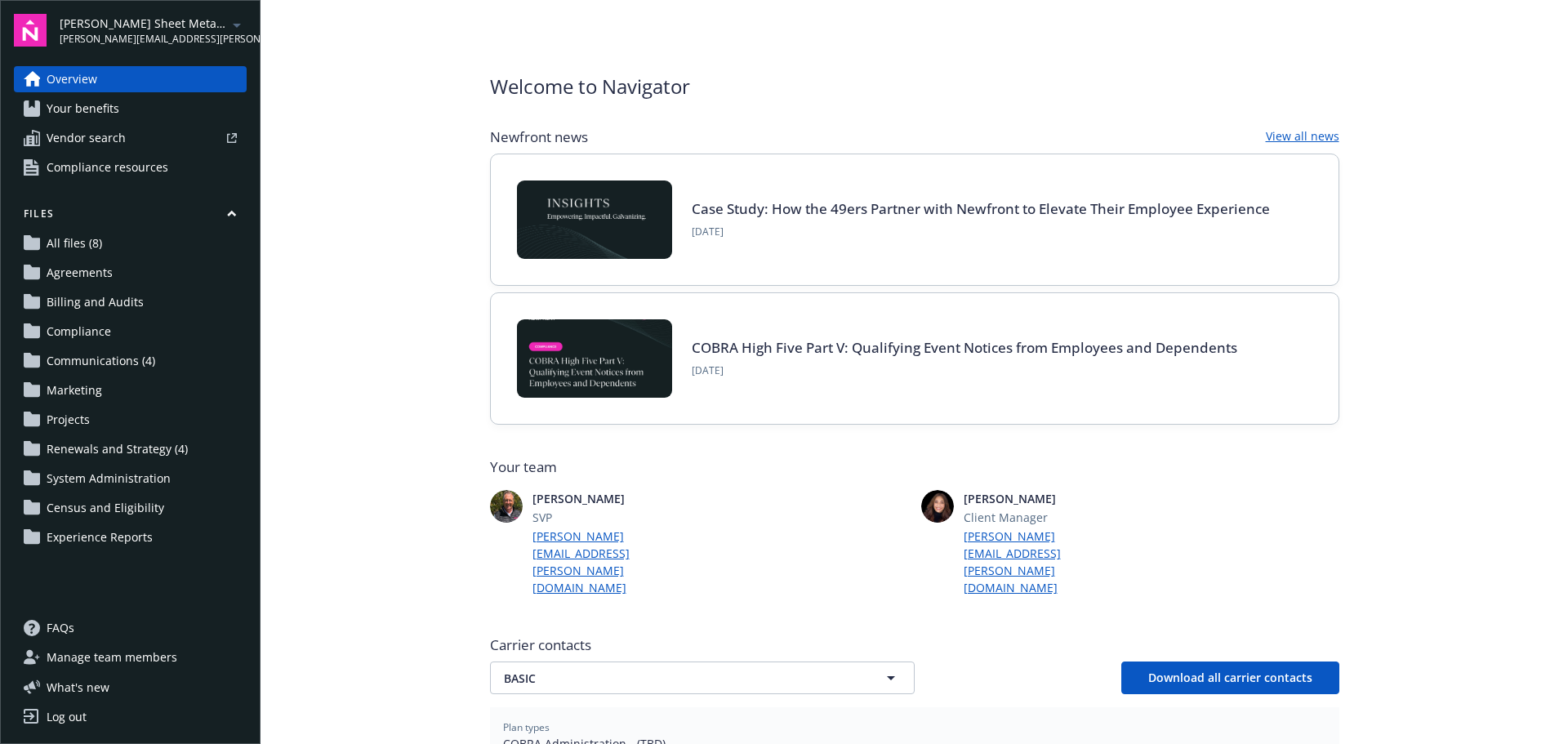
click at [102, 103] on span "Your benefits" at bounding box center [83, 108] width 73 height 26
